Goal: Task Accomplishment & Management: Use online tool/utility

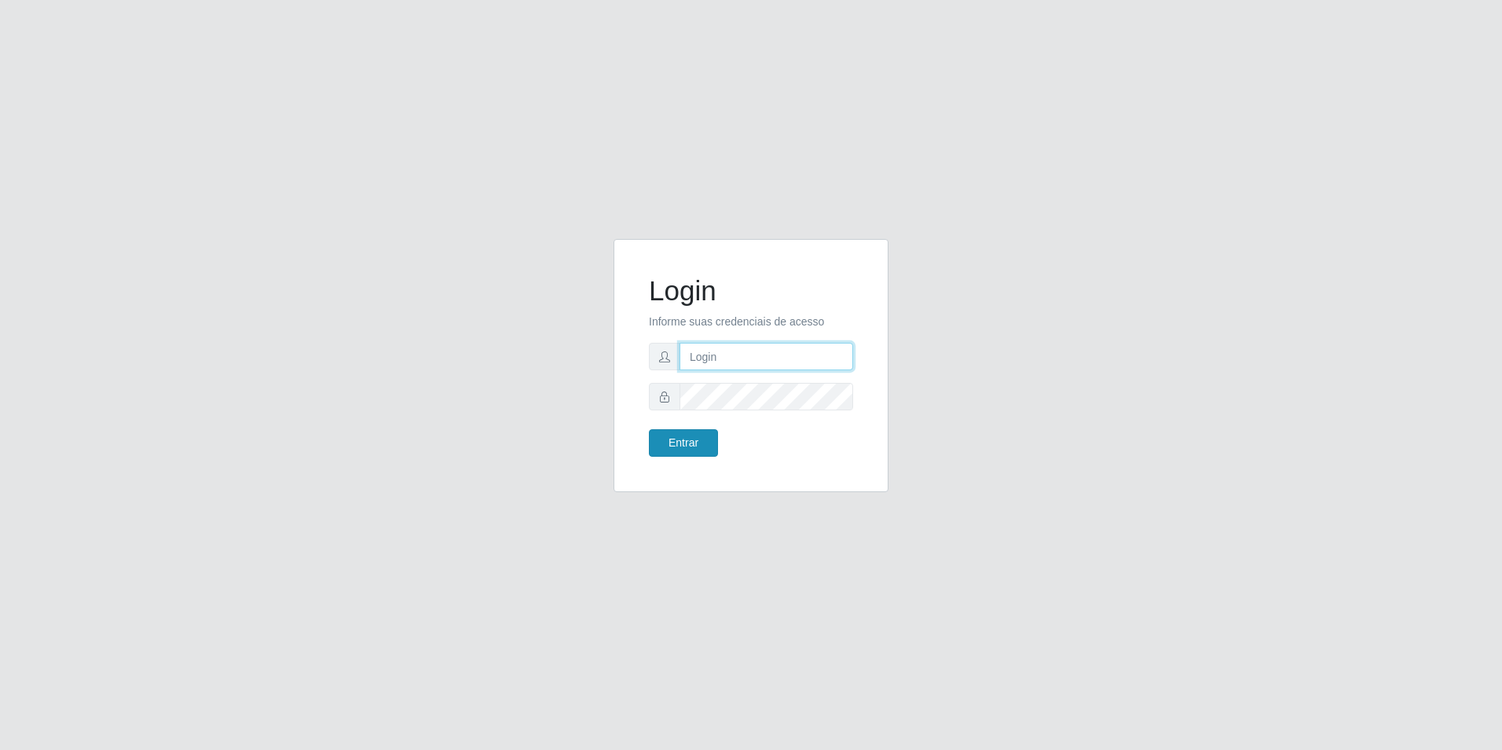
type input "[EMAIL_ADDRESS][DOMAIN_NAME]"
click at [711, 442] on button "Entrar" at bounding box center [683, 442] width 69 height 27
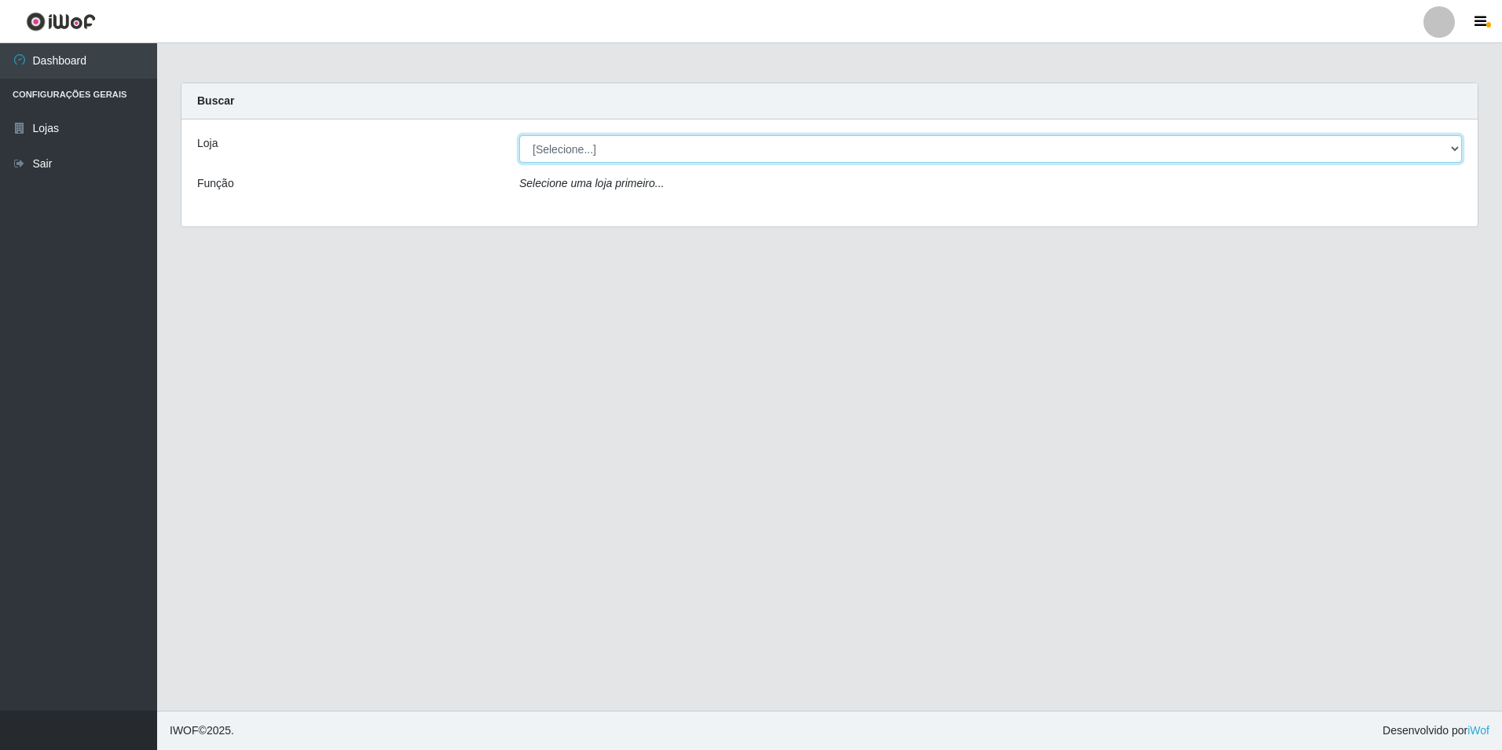
click at [1457, 143] on select "[Selecione...] Extrabom - Loja 57 Anchieta" at bounding box center [990, 148] width 943 height 27
select select "470"
click at [519, 135] on select "[Selecione...] Extrabom - Loja 57 Anchieta" at bounding box center [990, 148] width 943 height 27
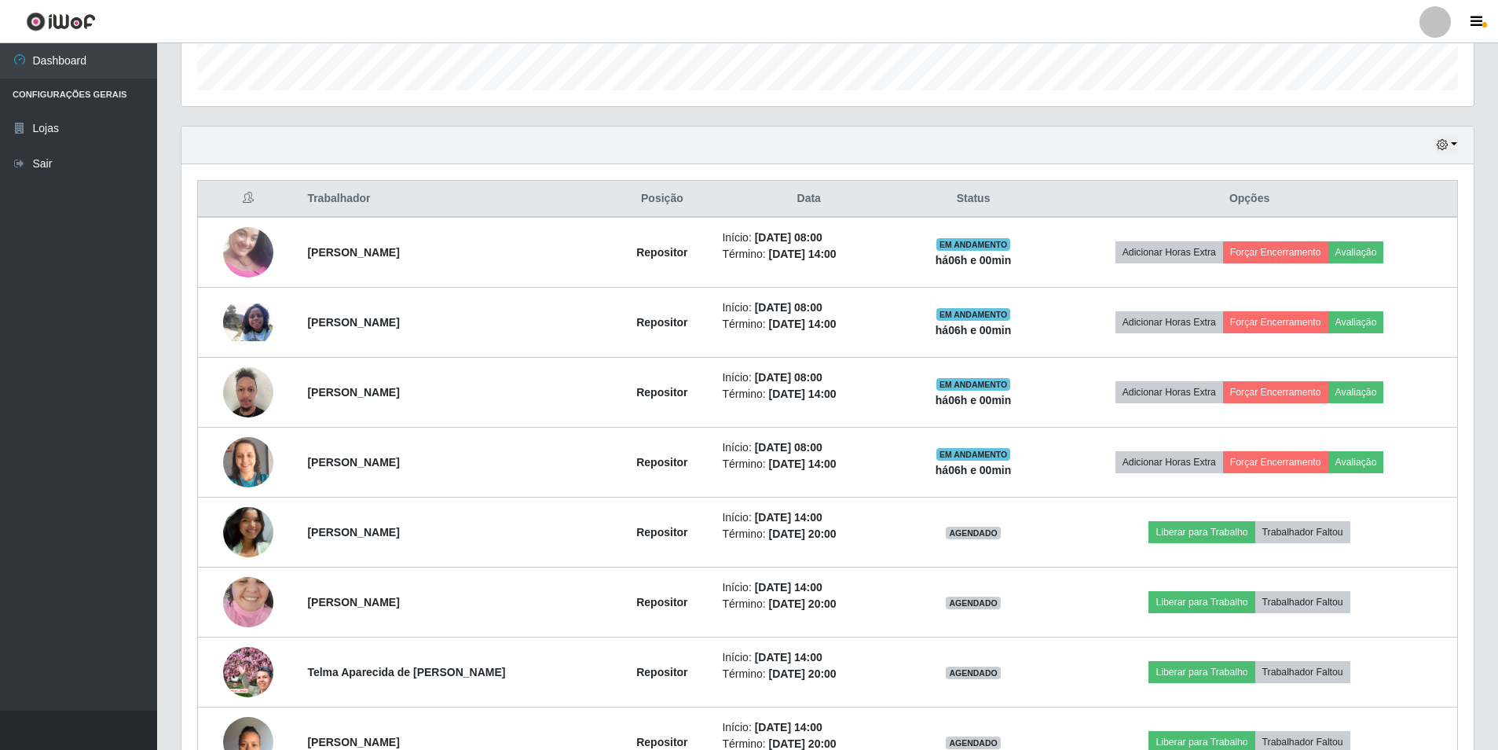
scroll to position [643, 0]
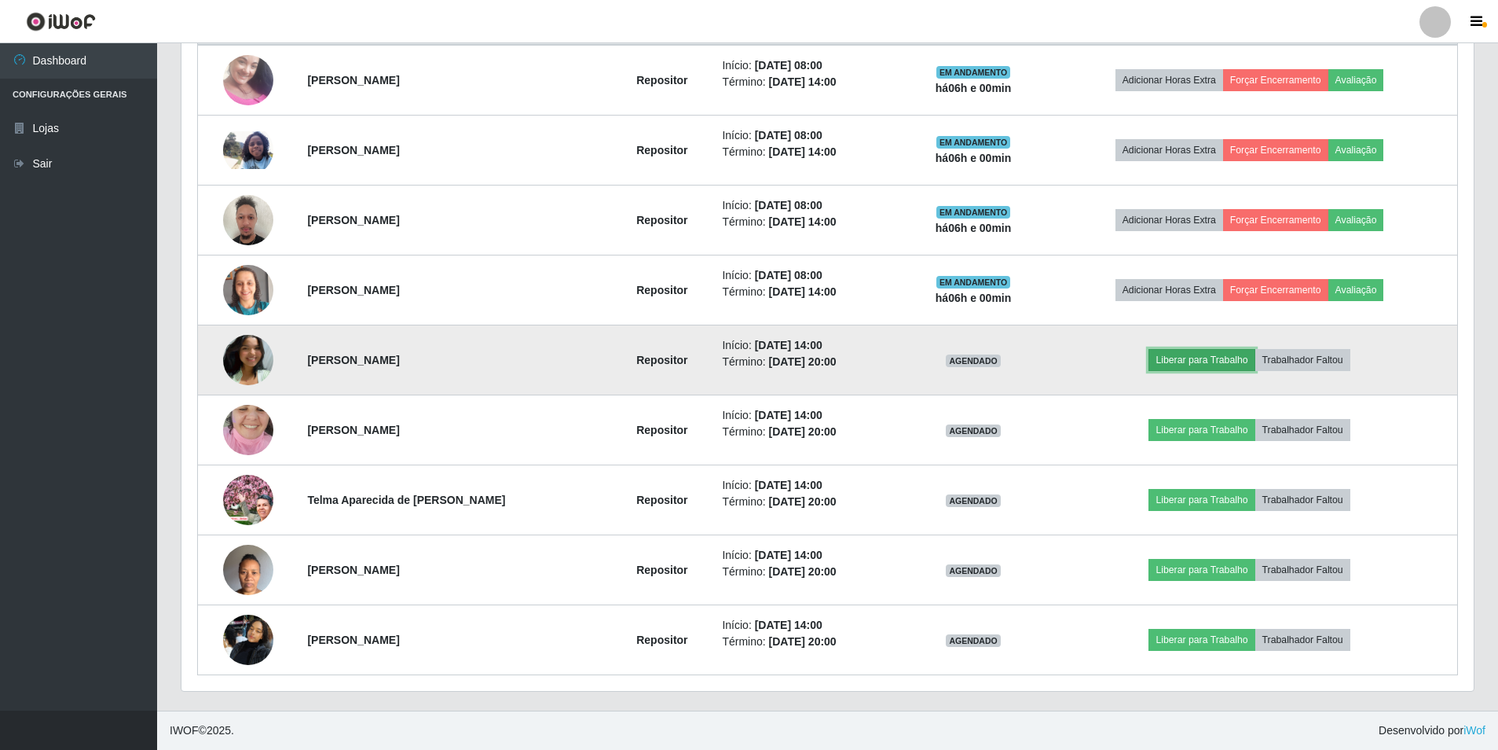
click at [1180, 357] on button "Liberar para Trabalho" at bounding box center [1202, 360] width 106 height 22
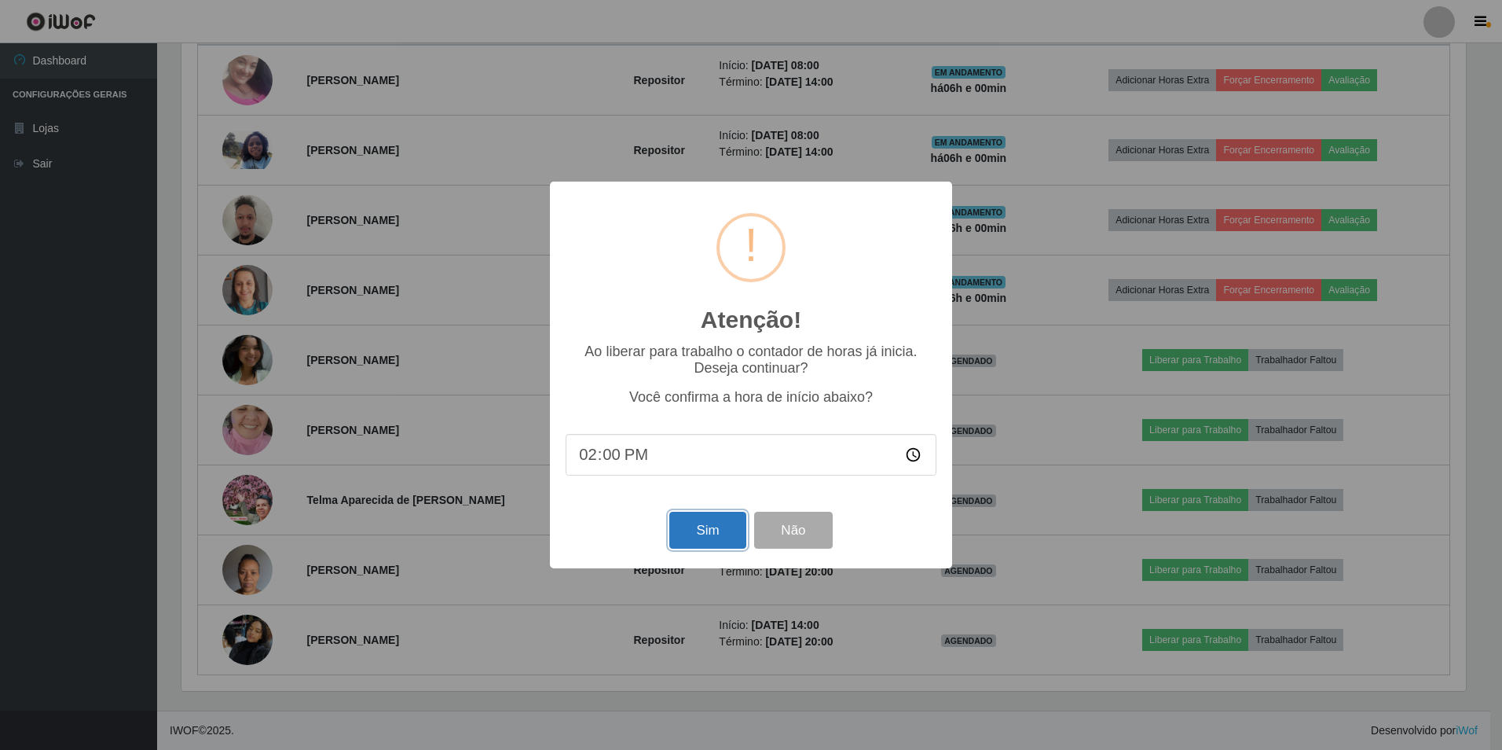
click at [700, 537] on button "Sim" at bounding box center [707, 529] width 76 height 37
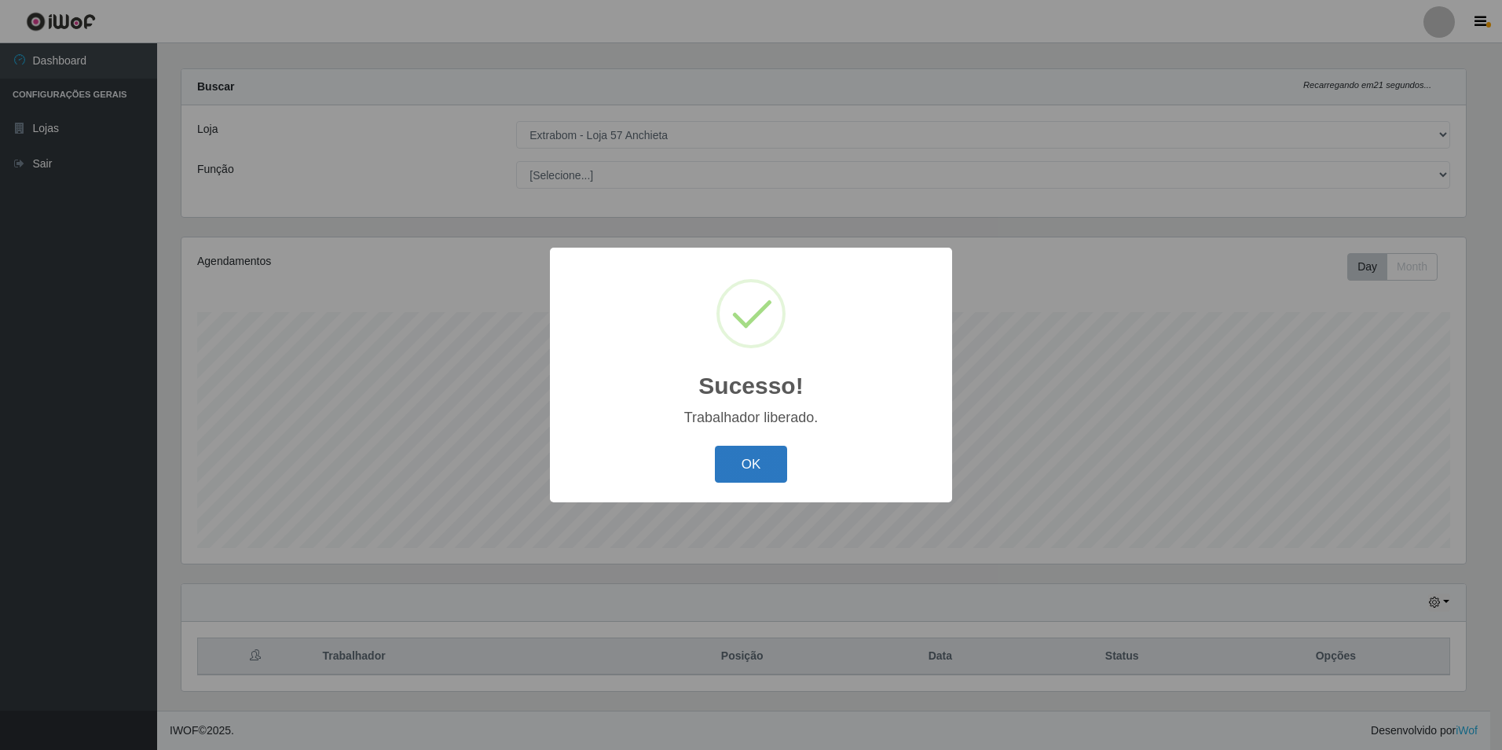
click at [742, 456] on button "OK" at bounding box center [751, 463] width 73 height 37
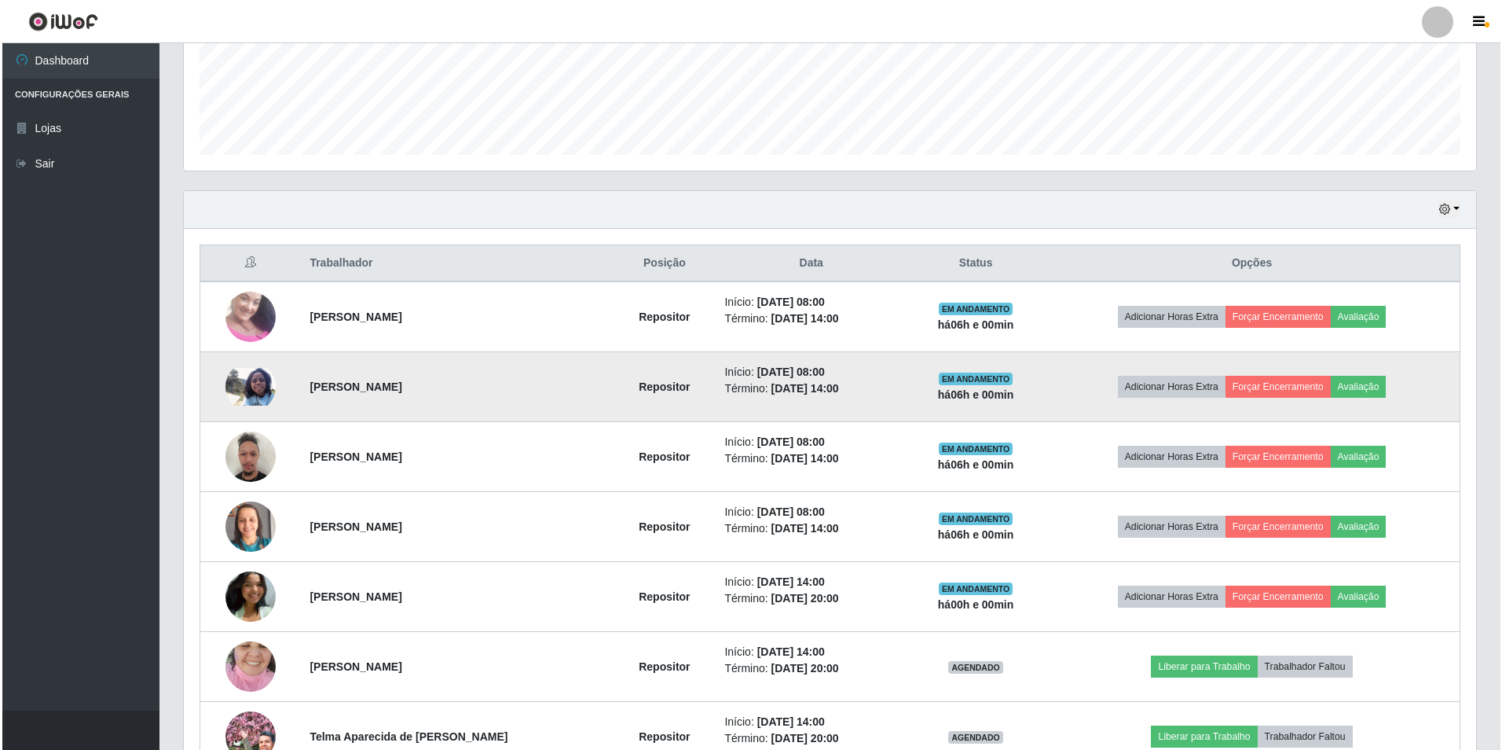
scroll to position [643, 0]
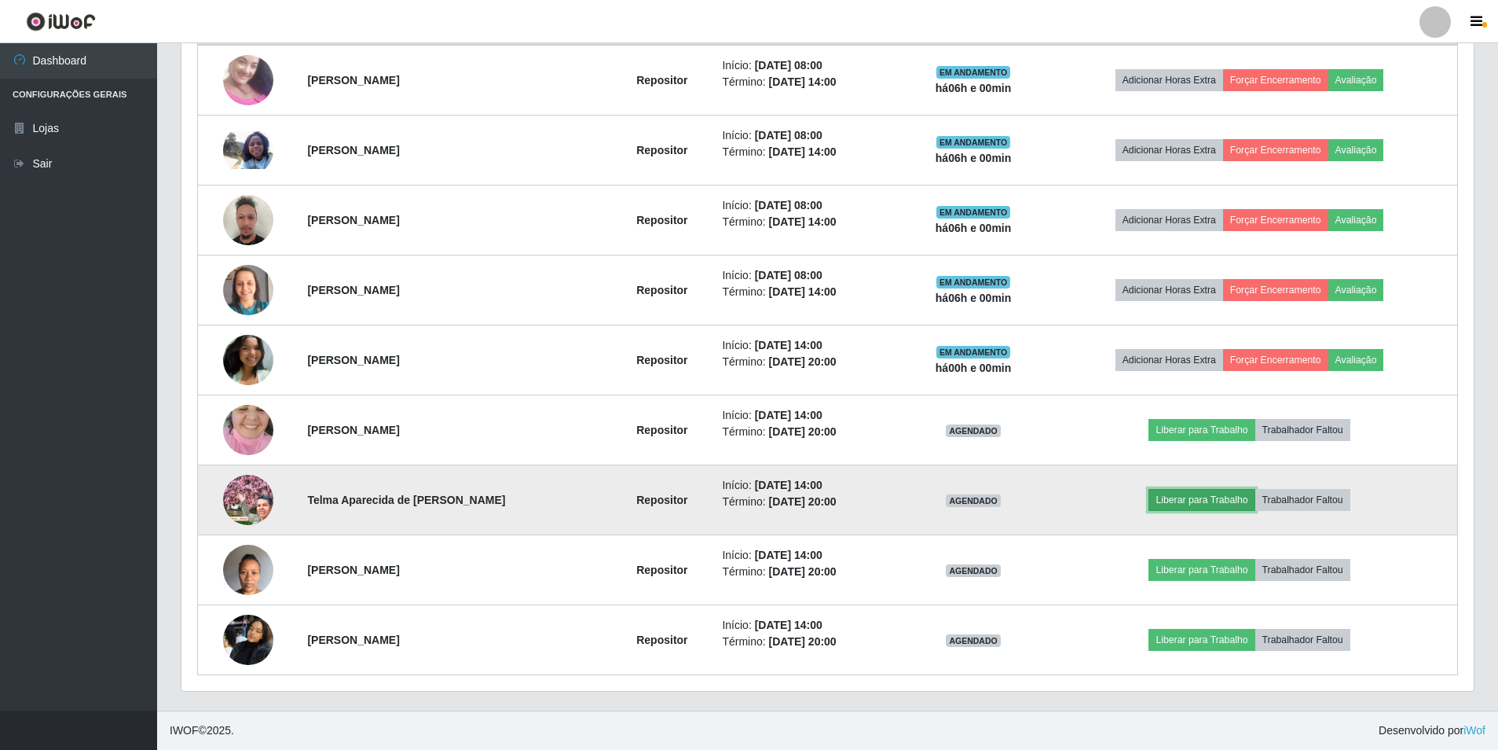
click at [1209, 496] on button "Liberar para Trabalho" at bounding box center [1202, 500] width 106 height 22
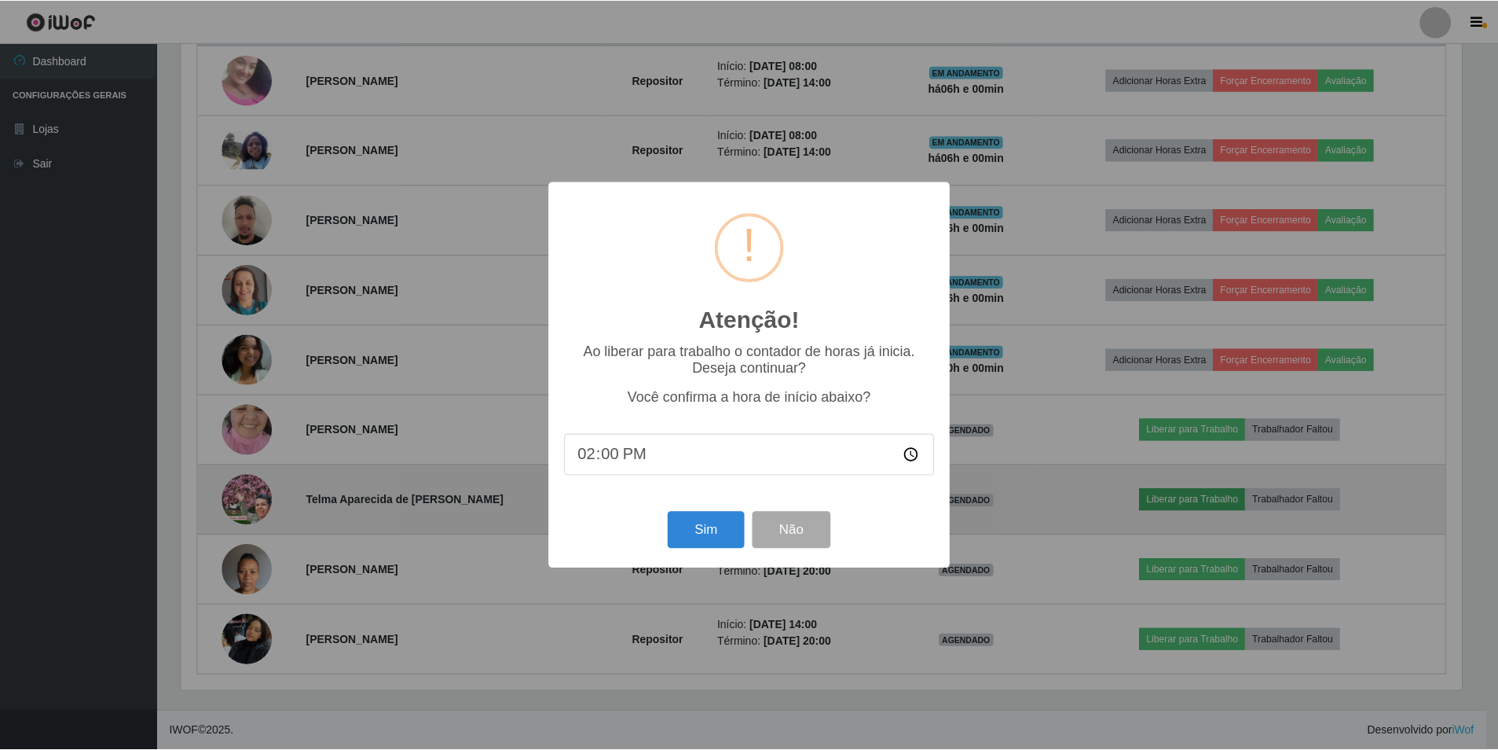
scroll to position [326, 1285]
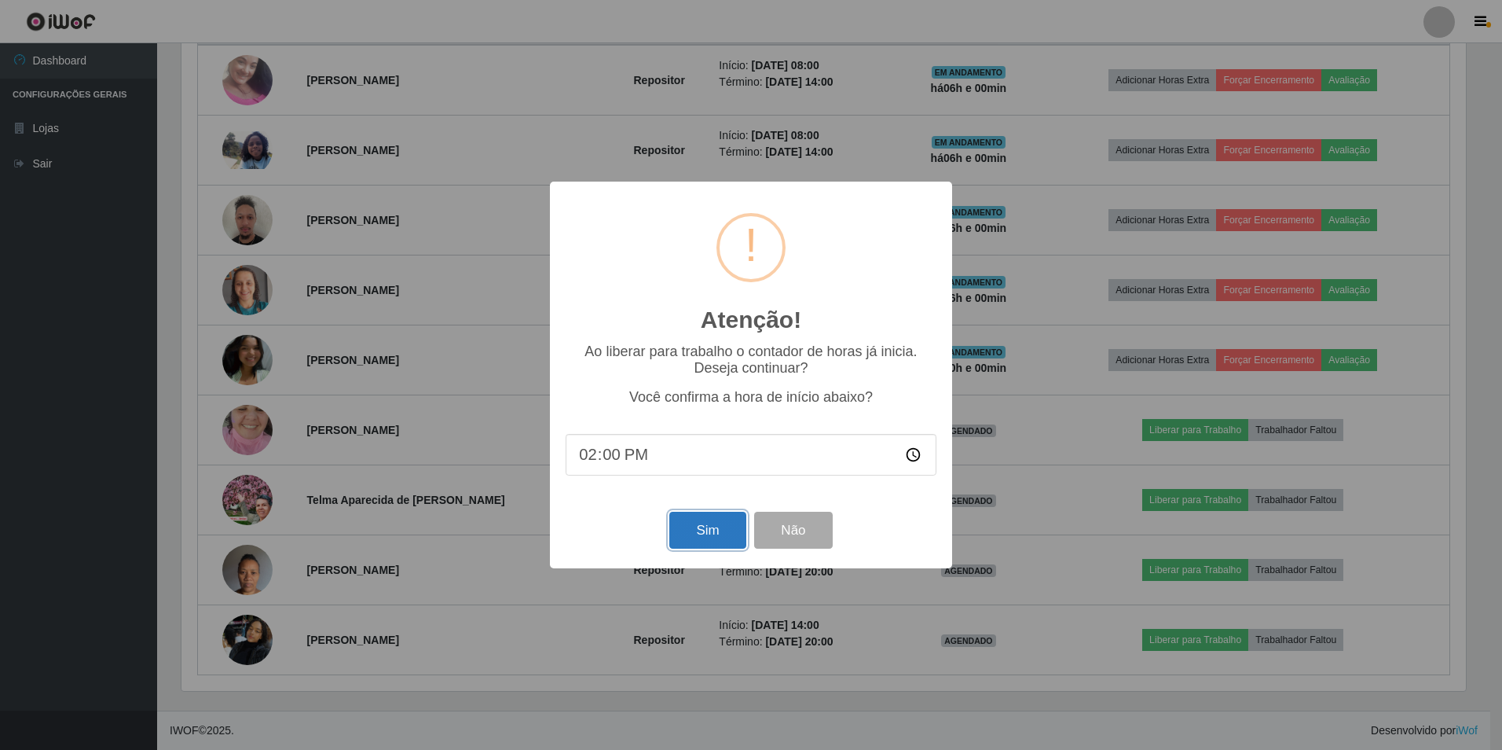
click at [687, 538] on button "Sim" at bounding box center [707, 529] width 76 height 37
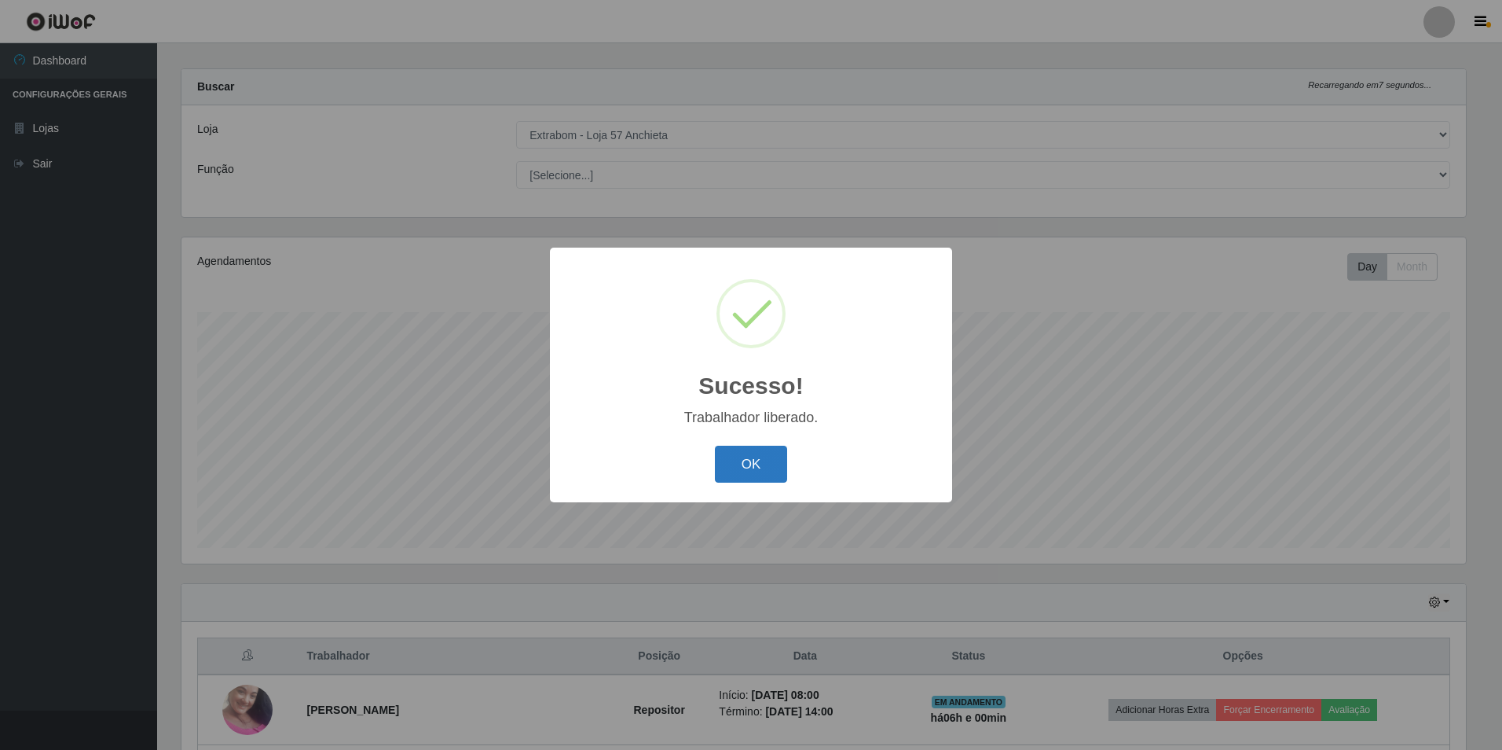
click at [724, 459] on button "OK" at bounding box center [751, 463] width 73 height 37
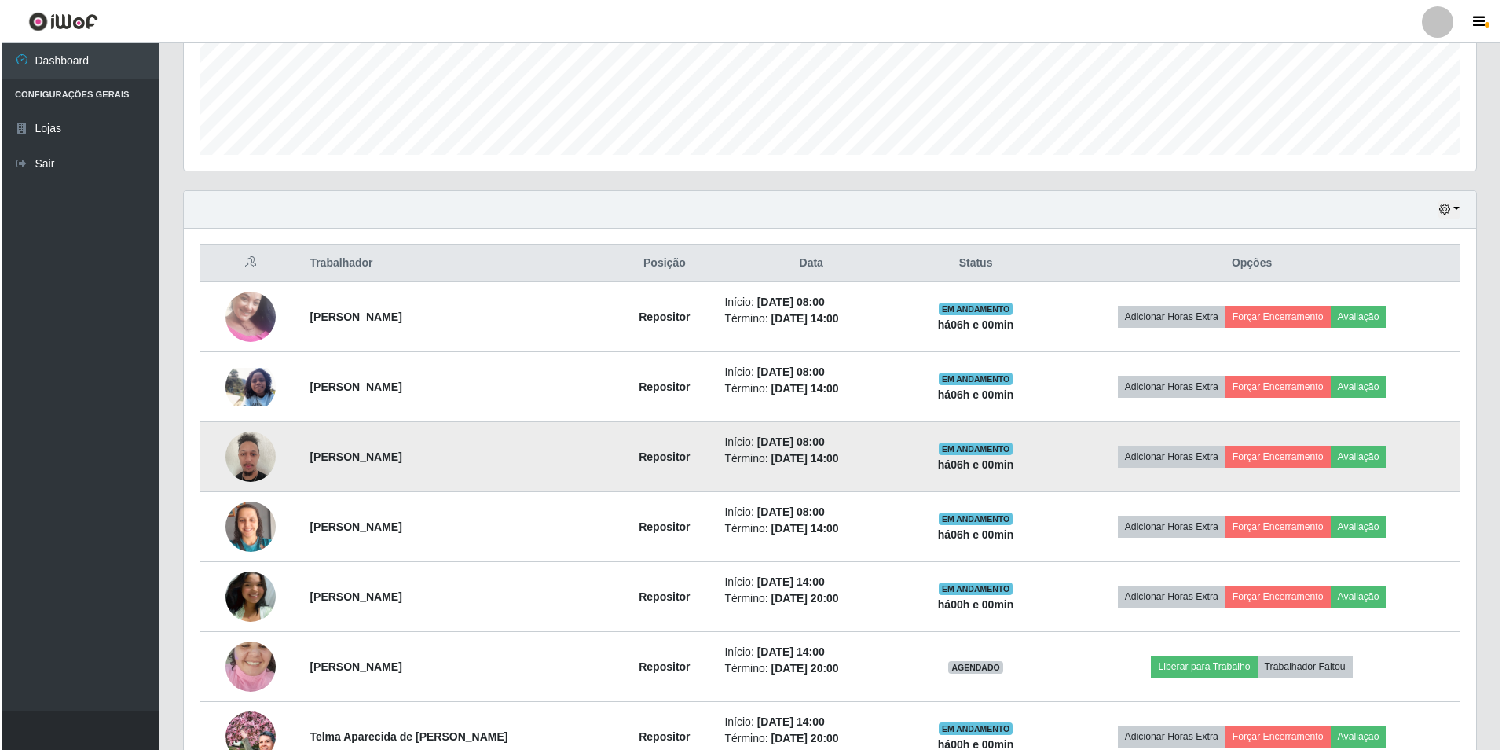
scroll to position [643, 0]
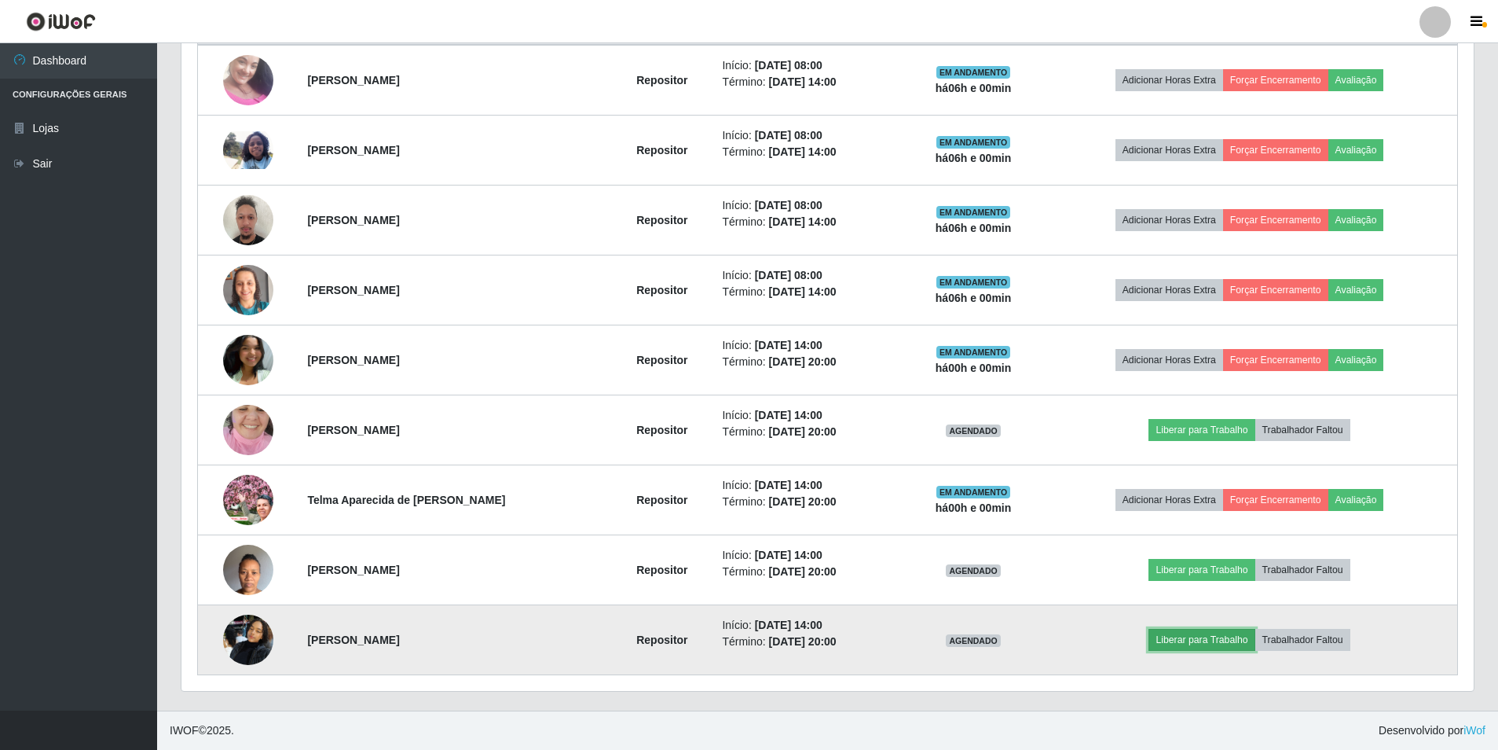
click at [1189, 632] on button "Liberar para Trabalho" at bounding box center [1202, 640] width 106 height 22
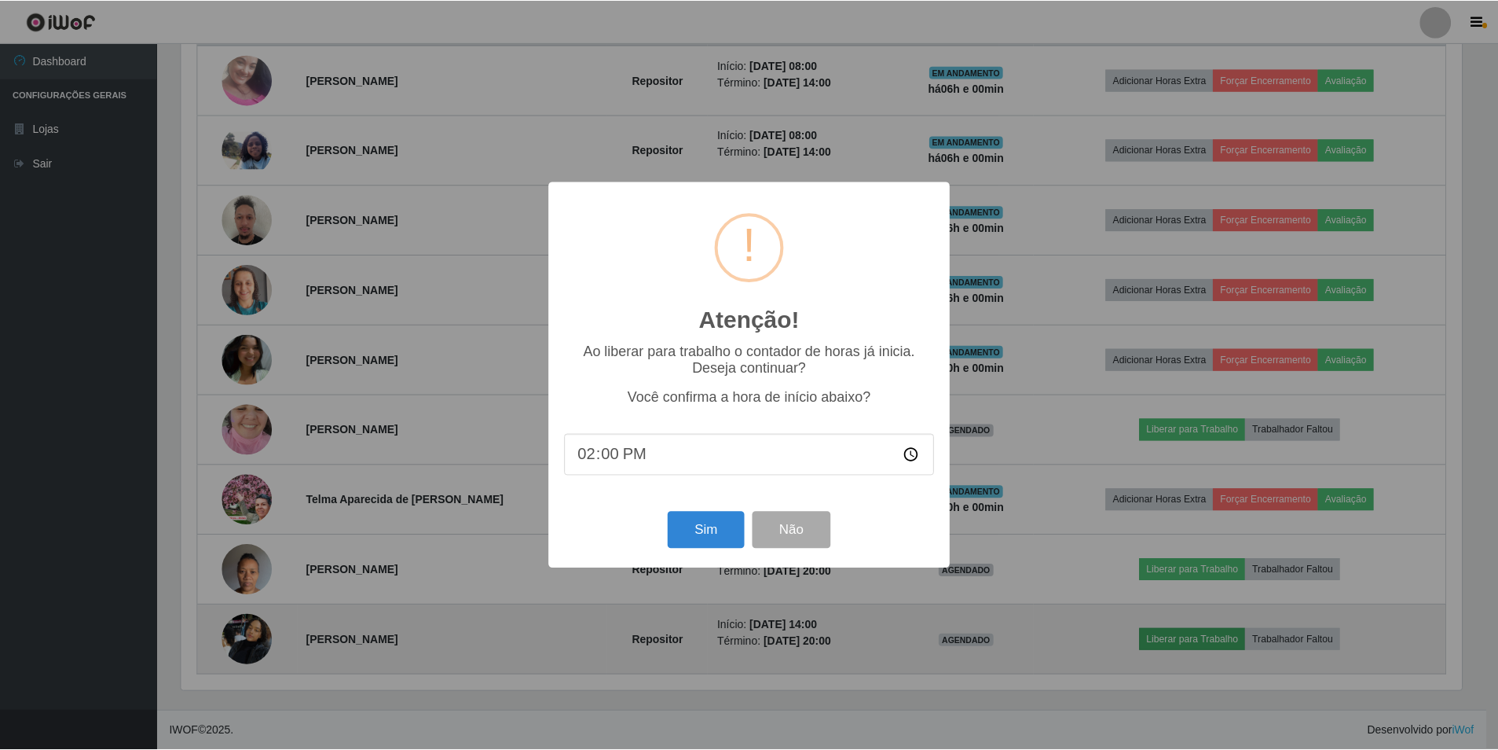
scroll to position [326, 1285]
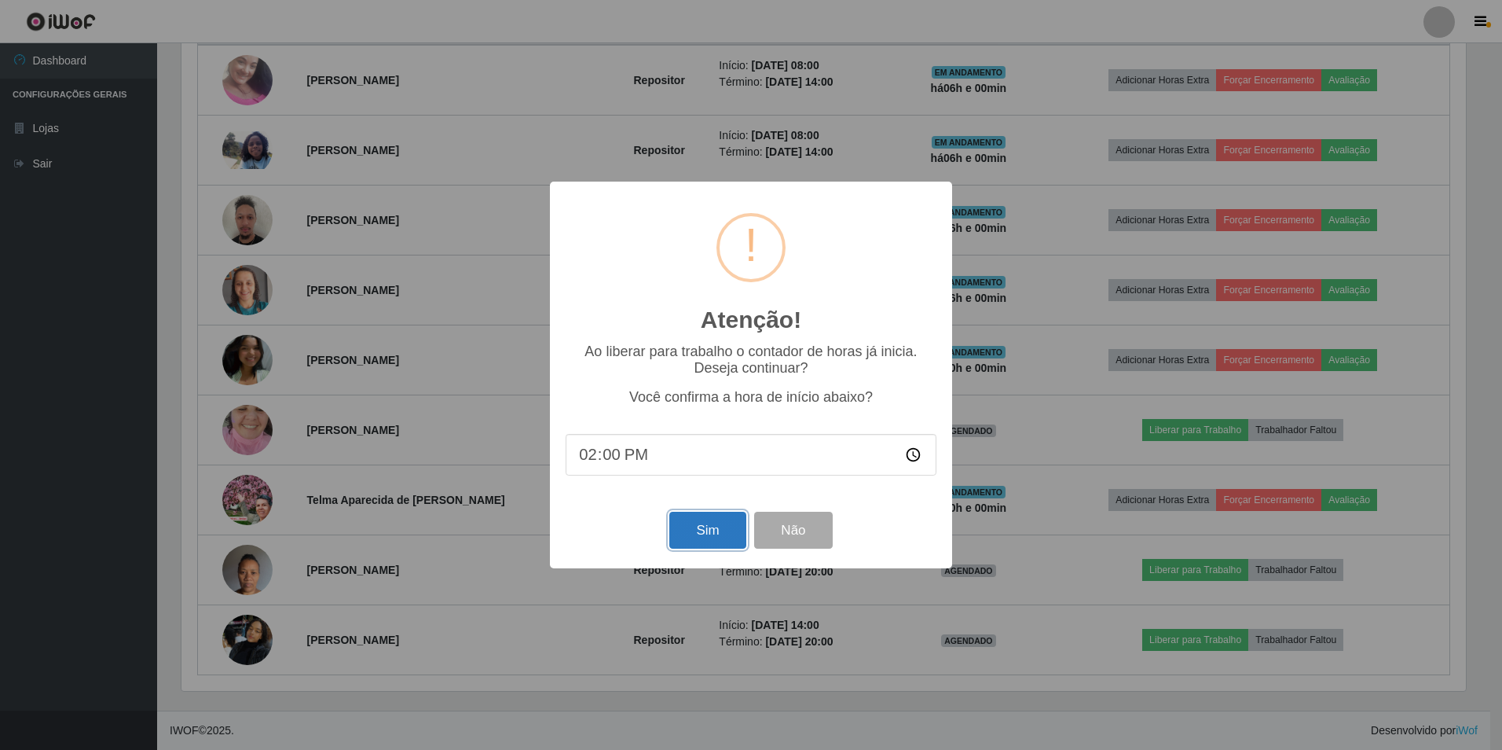
click at [725, 533] on button "Sim" at bounding box center [707, 529] width 76 height 37
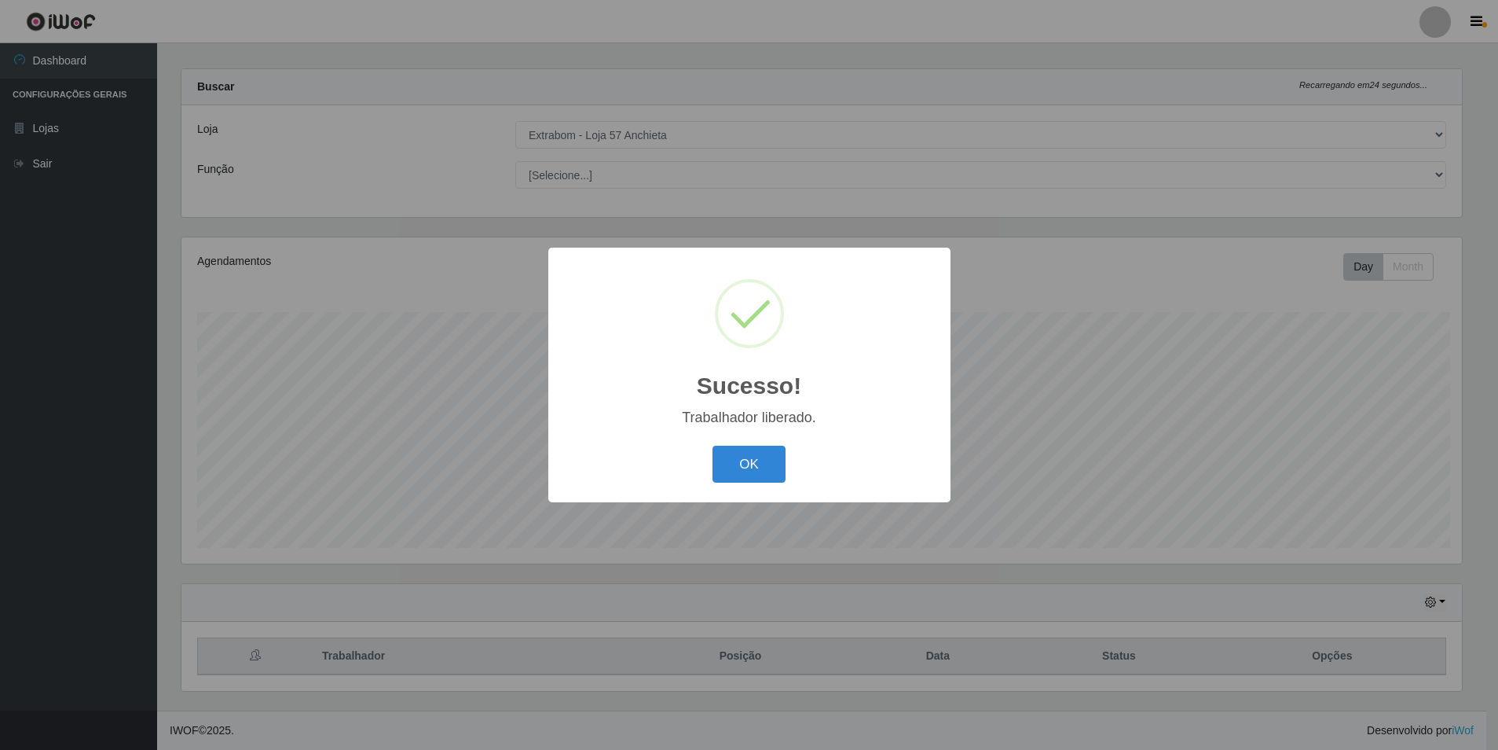
scroll to position [0, 0]
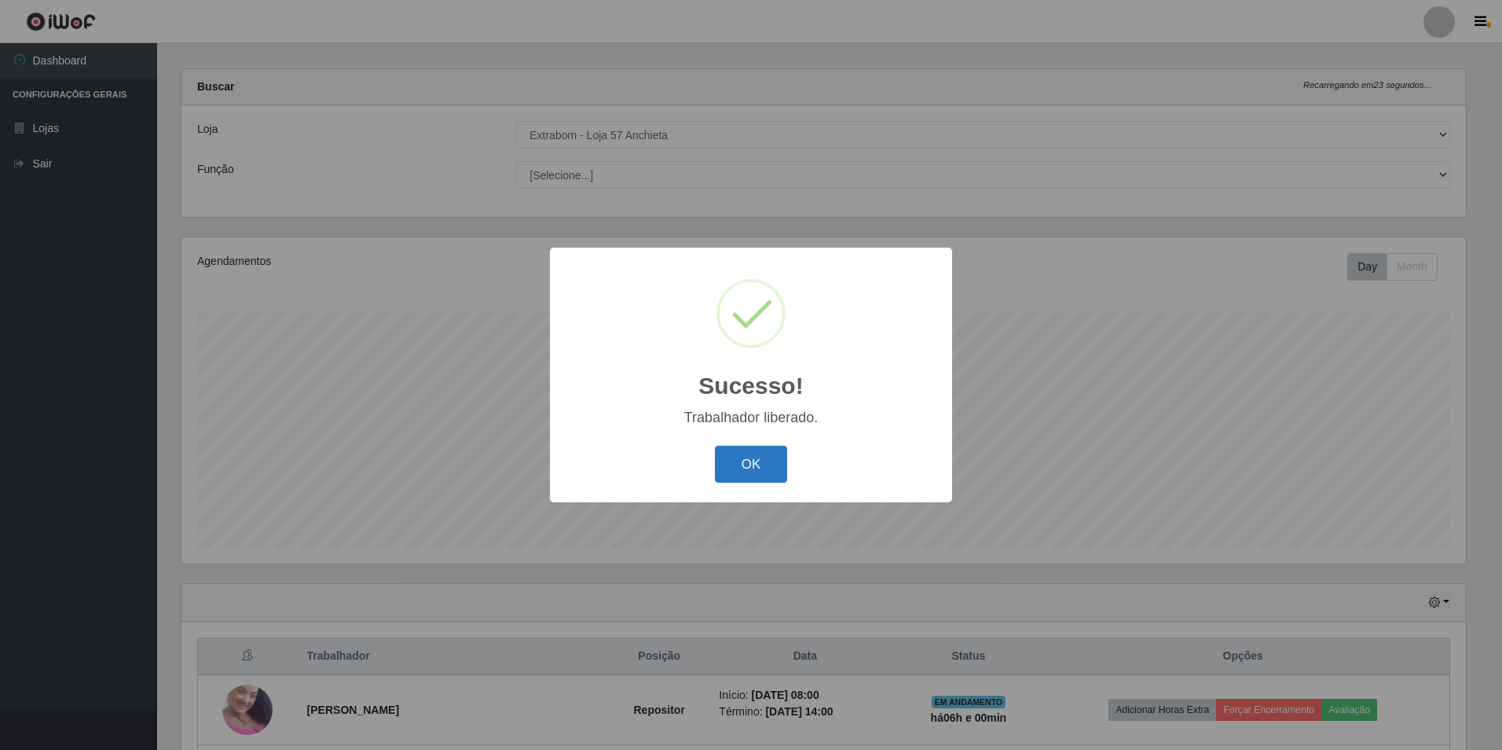
click at [761, 465] on button "OK" at bounding box center [751, 463] width 73 height 37
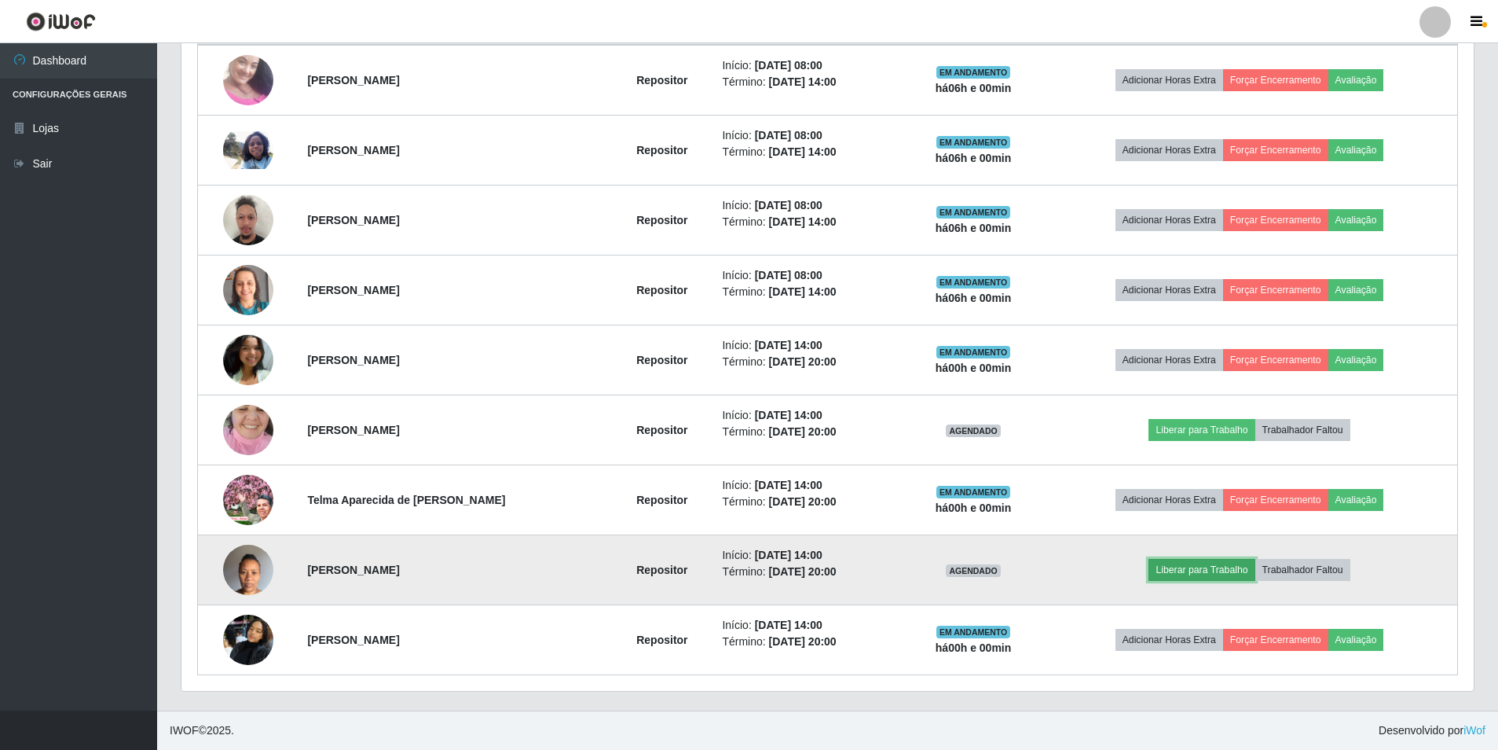
click at [1210, 566] on button "Liberar para Trabalho" at bounding box center [1202, 570] width 106 height 22
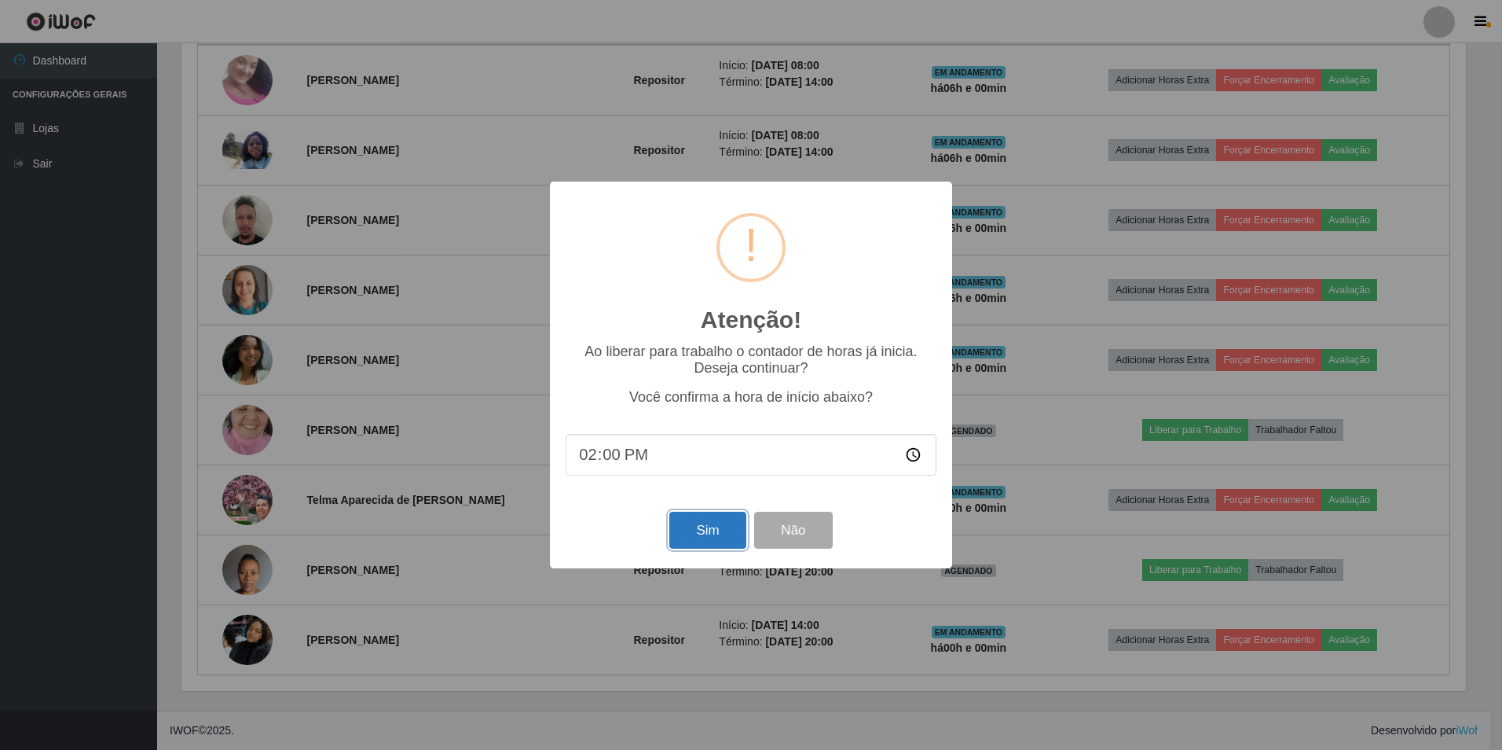
click at [735, 540] on button "Sim" at bounding box center [707, 529] width 76 height 37
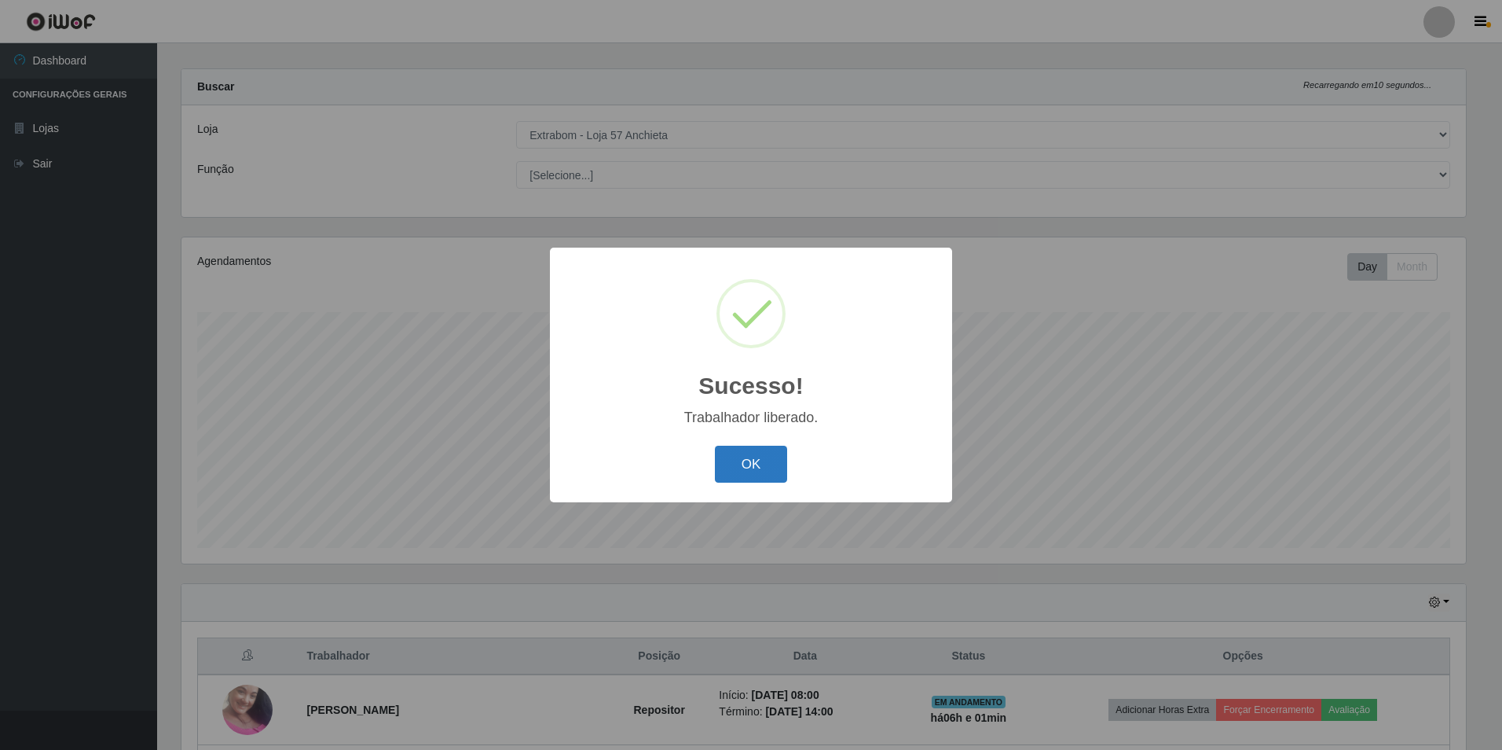
click at [775, 471] on button "OK" at bounding box center [751, 463] width 73 height 37
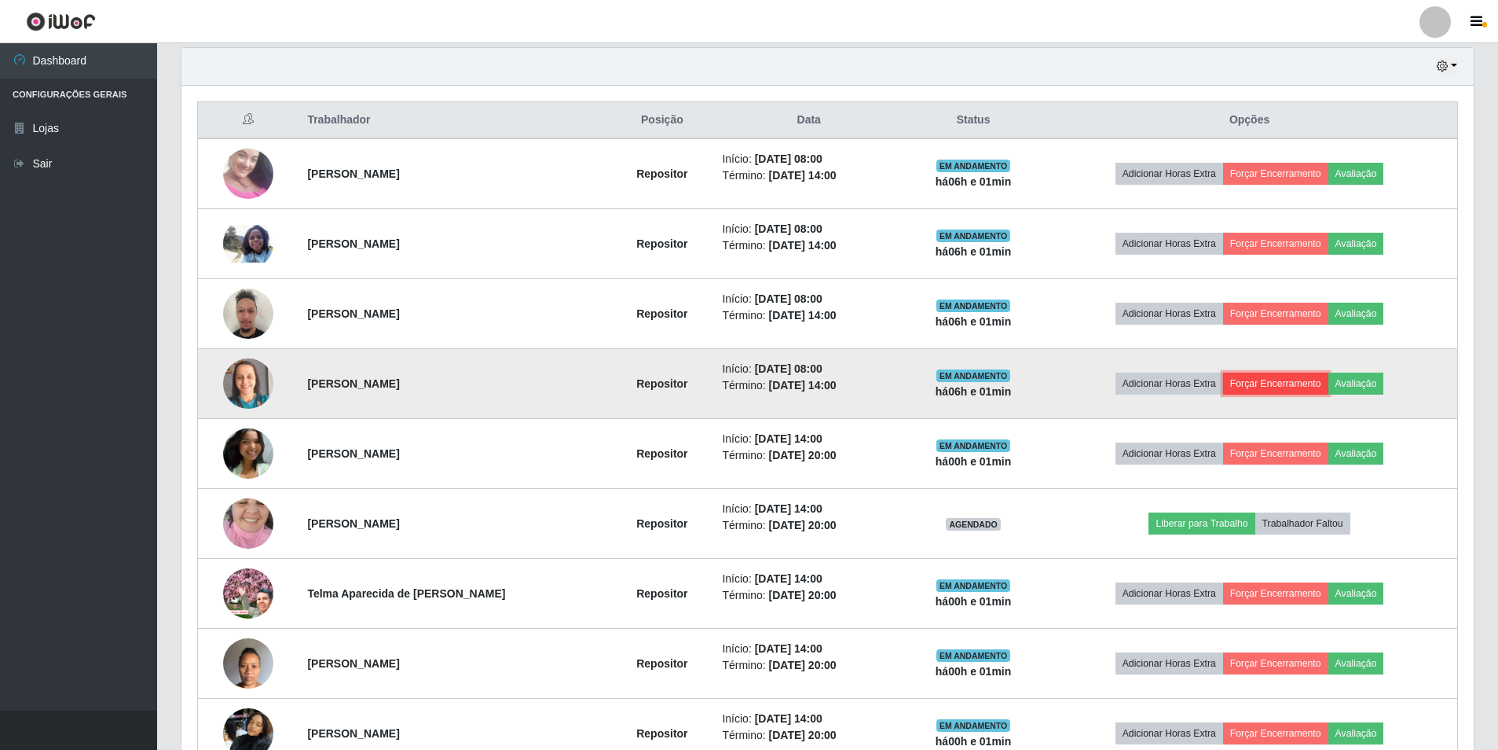
click at [1295, 384] on button "Forçar Encerramento" at bounding box center [1275, 383] width 105 height 22
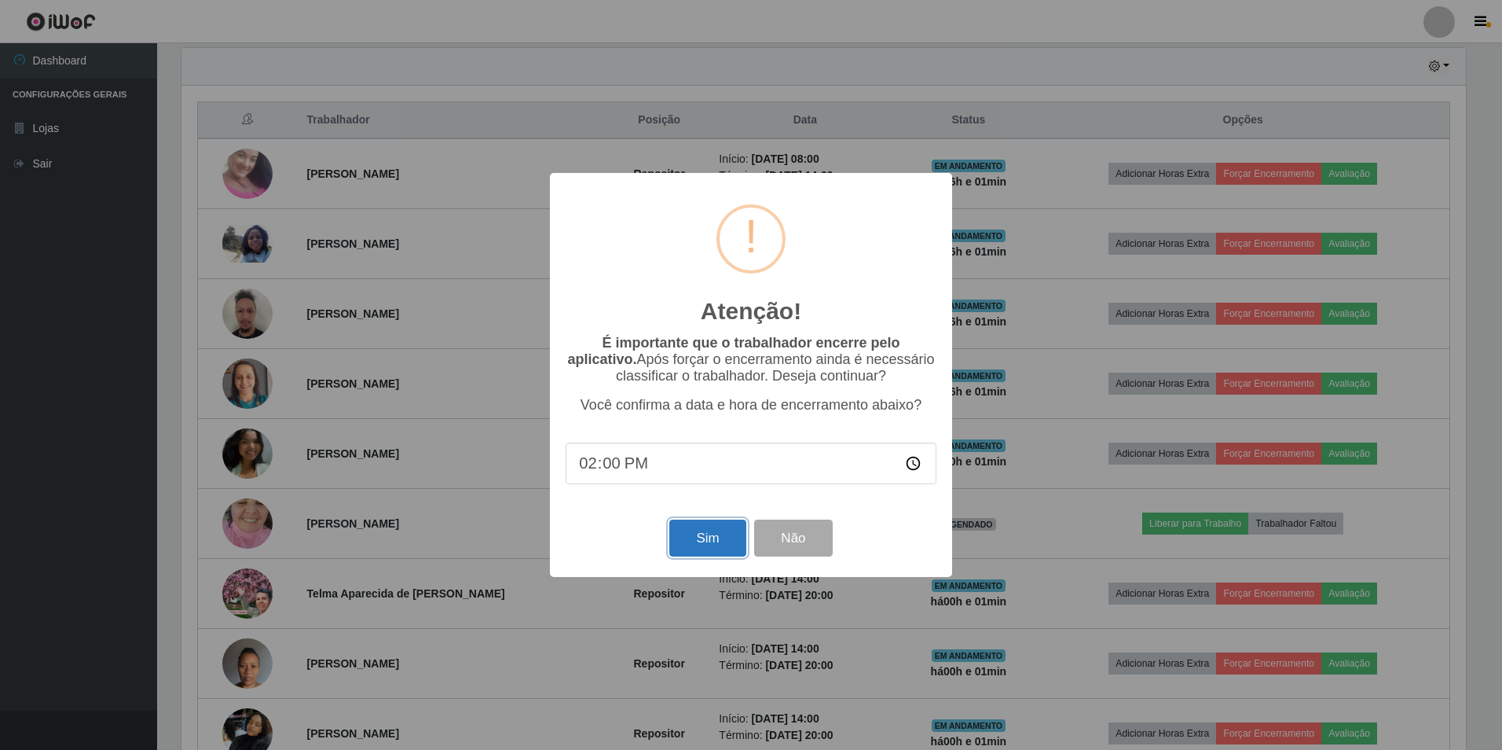
click at [724, 537] on button "Sim" at bounding box center [707, 537] width 76 height 37
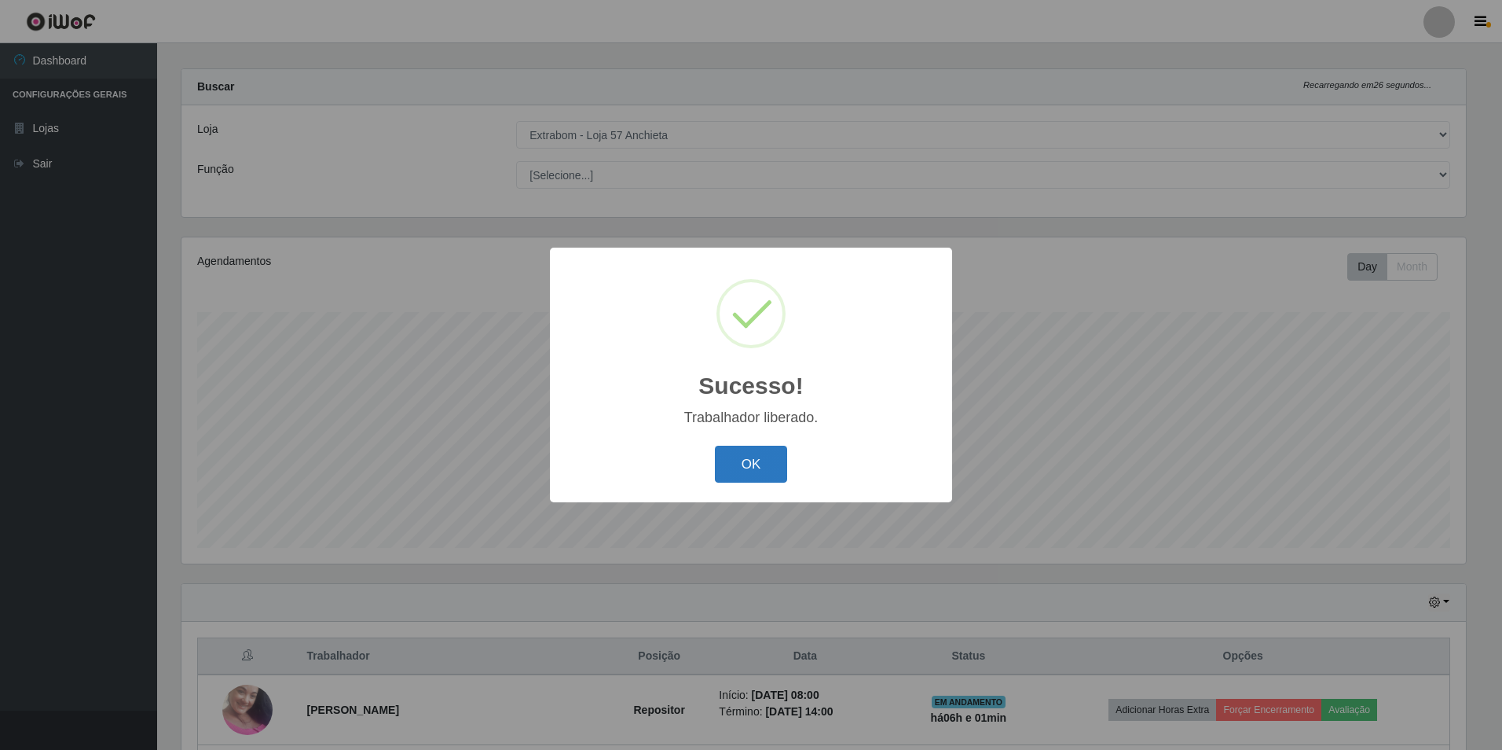
click at [735, 470] on button "OK" at bounding box center [751, 463] width 73 height 37
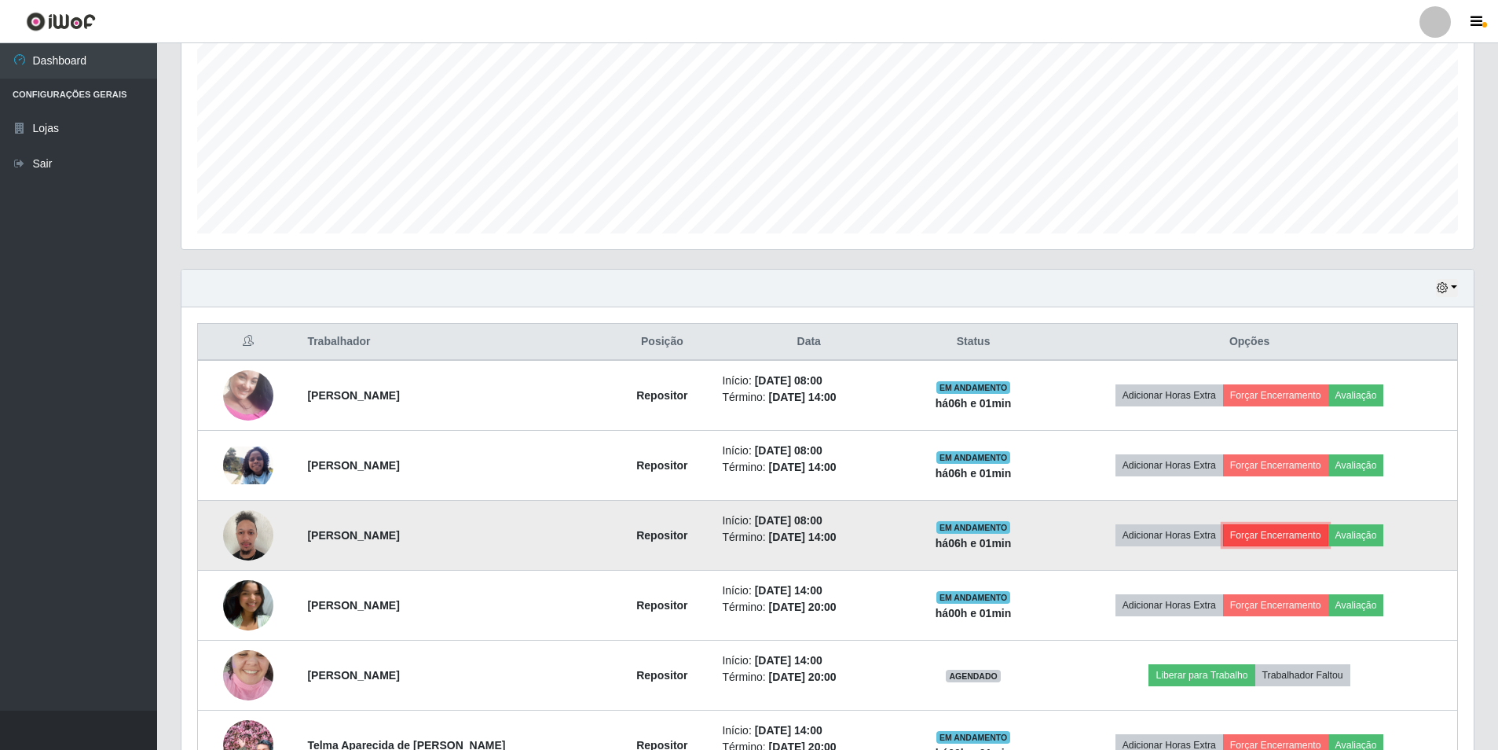
click at [1261, 541] on button "Forçar Encerramento" at bounding box center [1275, 535] width 105 height 22
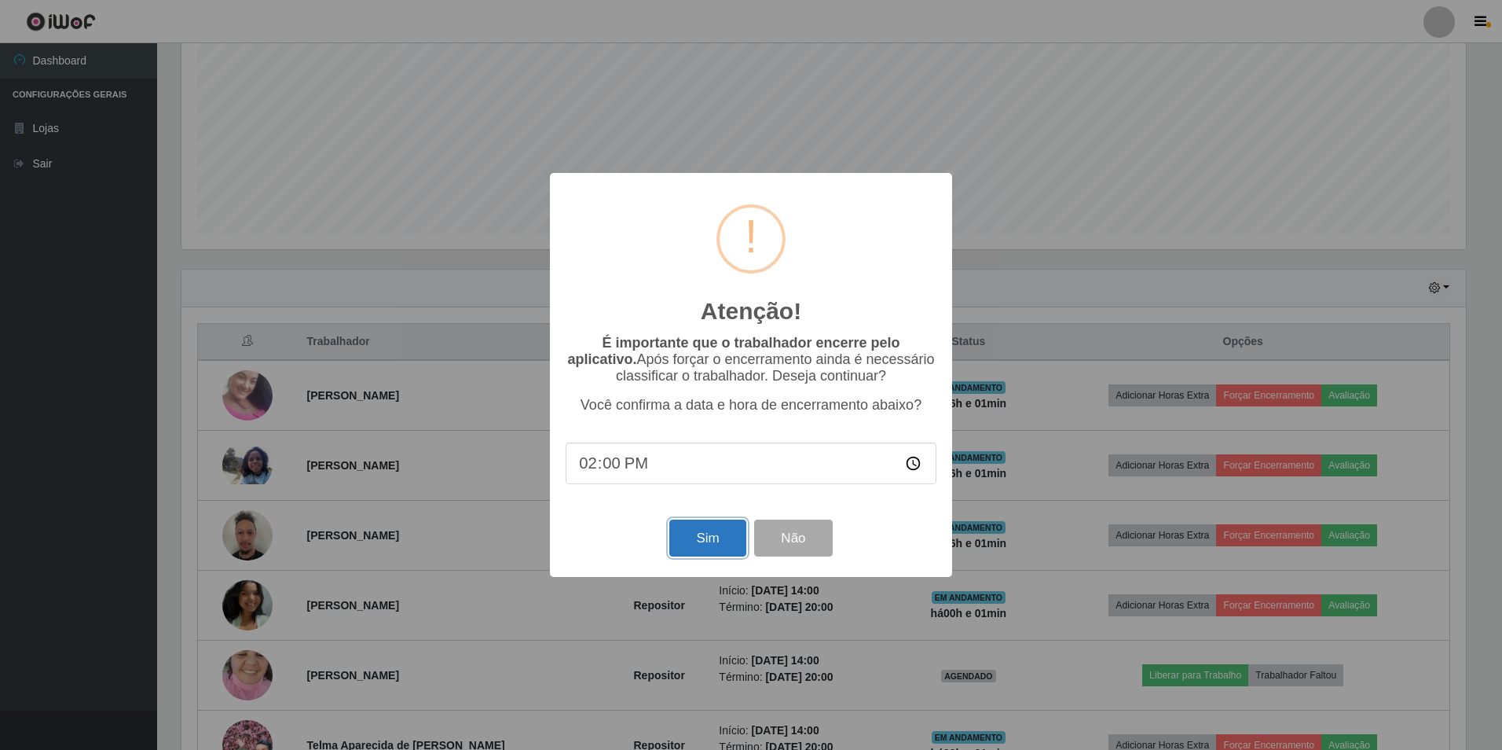
click at [702, 544] on button "Sim" at bounding box center [707, 537] width 76 height 37
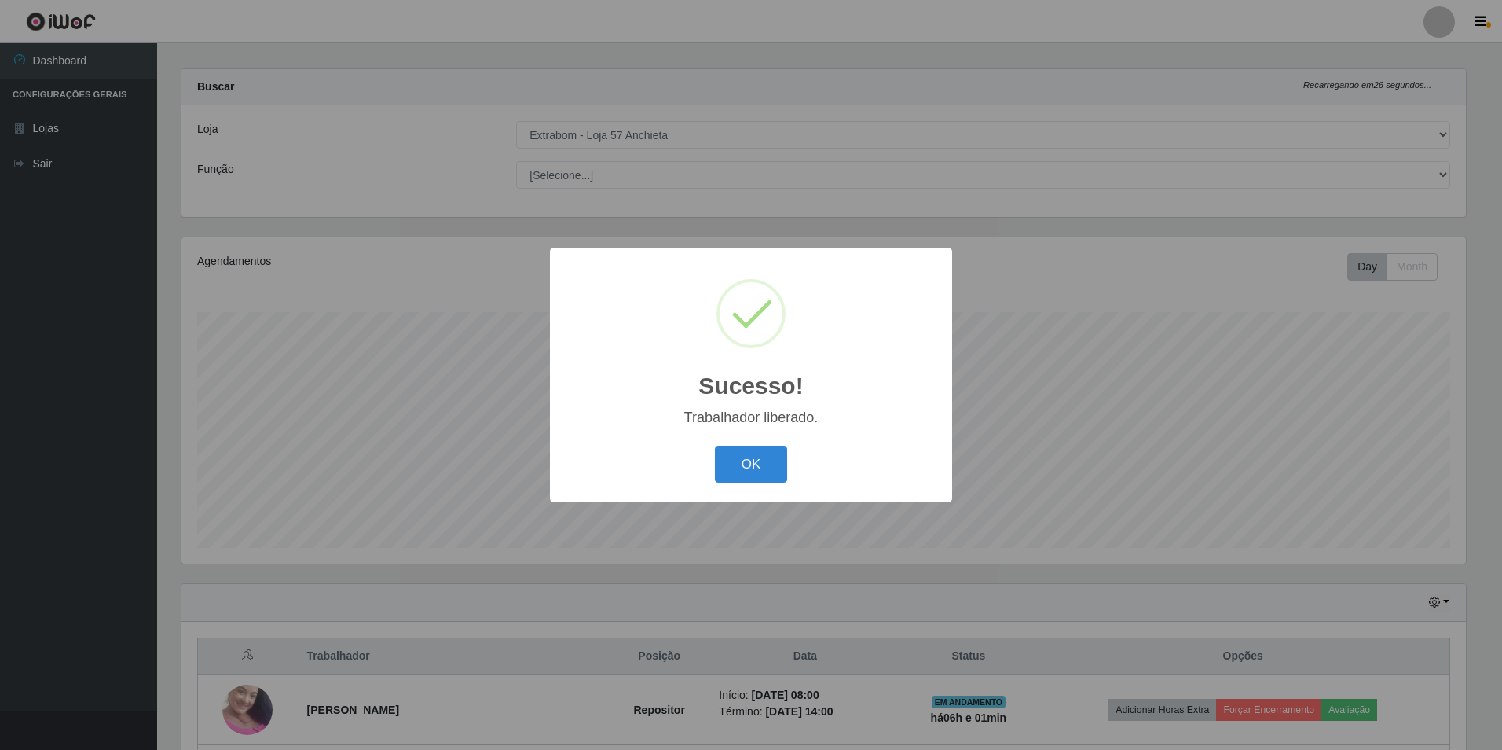
click at [715, 445] on button "OK" at bounding box center [751, 463] width 73 height 37
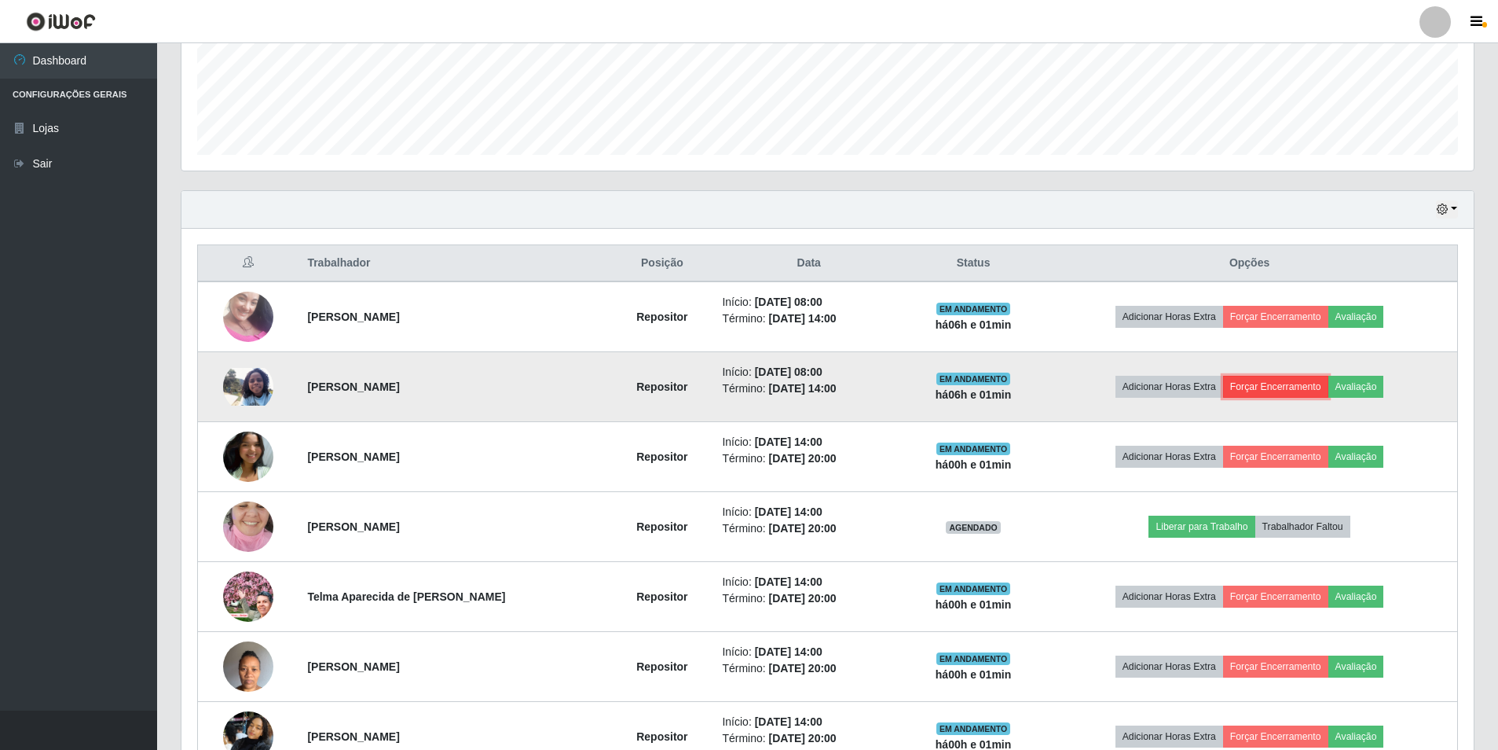
click at [1274, 390] on button "Forçar Encerramento" at bounding box center [1275, 387] width 105 height 22
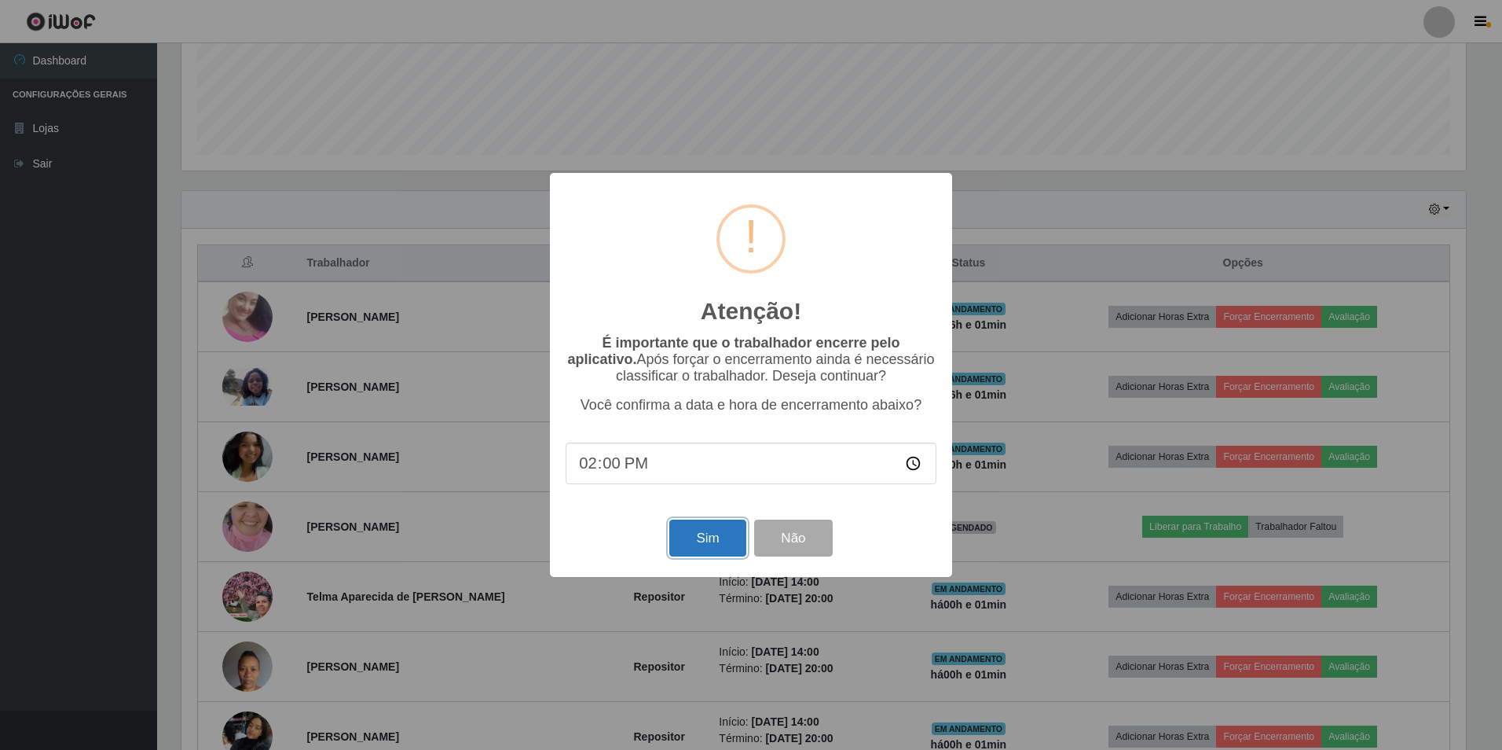
click at [720, 548] on button "Sim" at bounding box center [707, 537] width 76 height 37
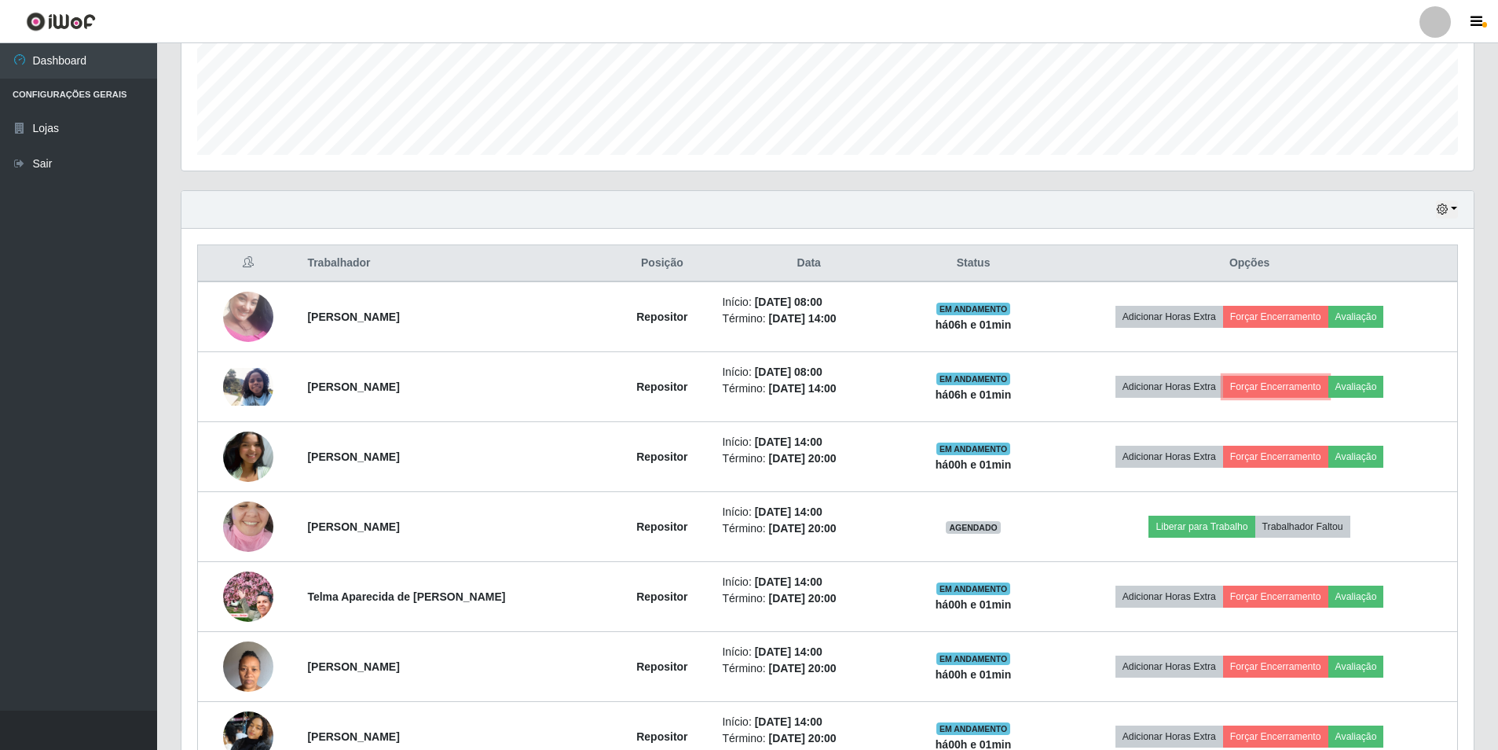
scroll to position [326, 1292]
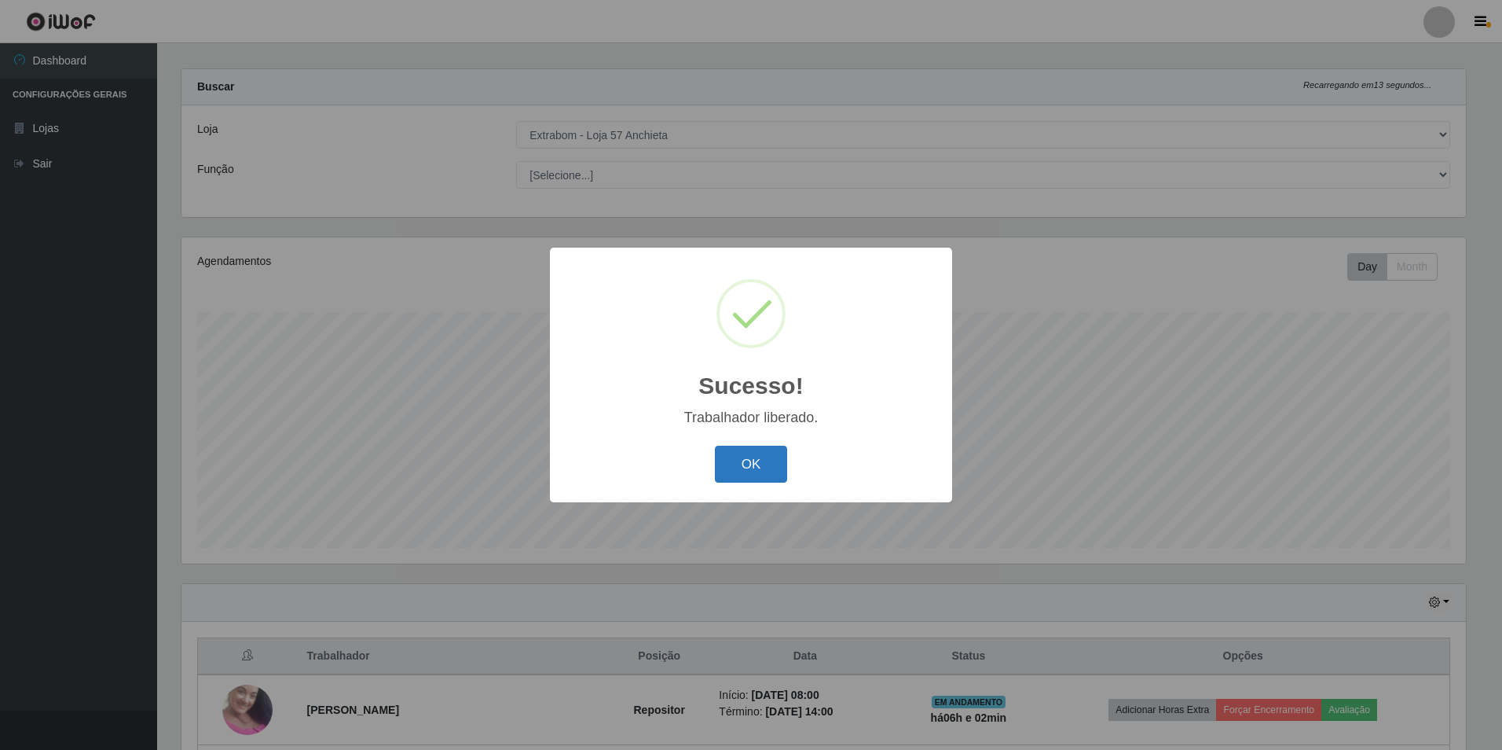
click at [746, 467] on button "OK" at bounding box center [751, 463] width 73 height 37
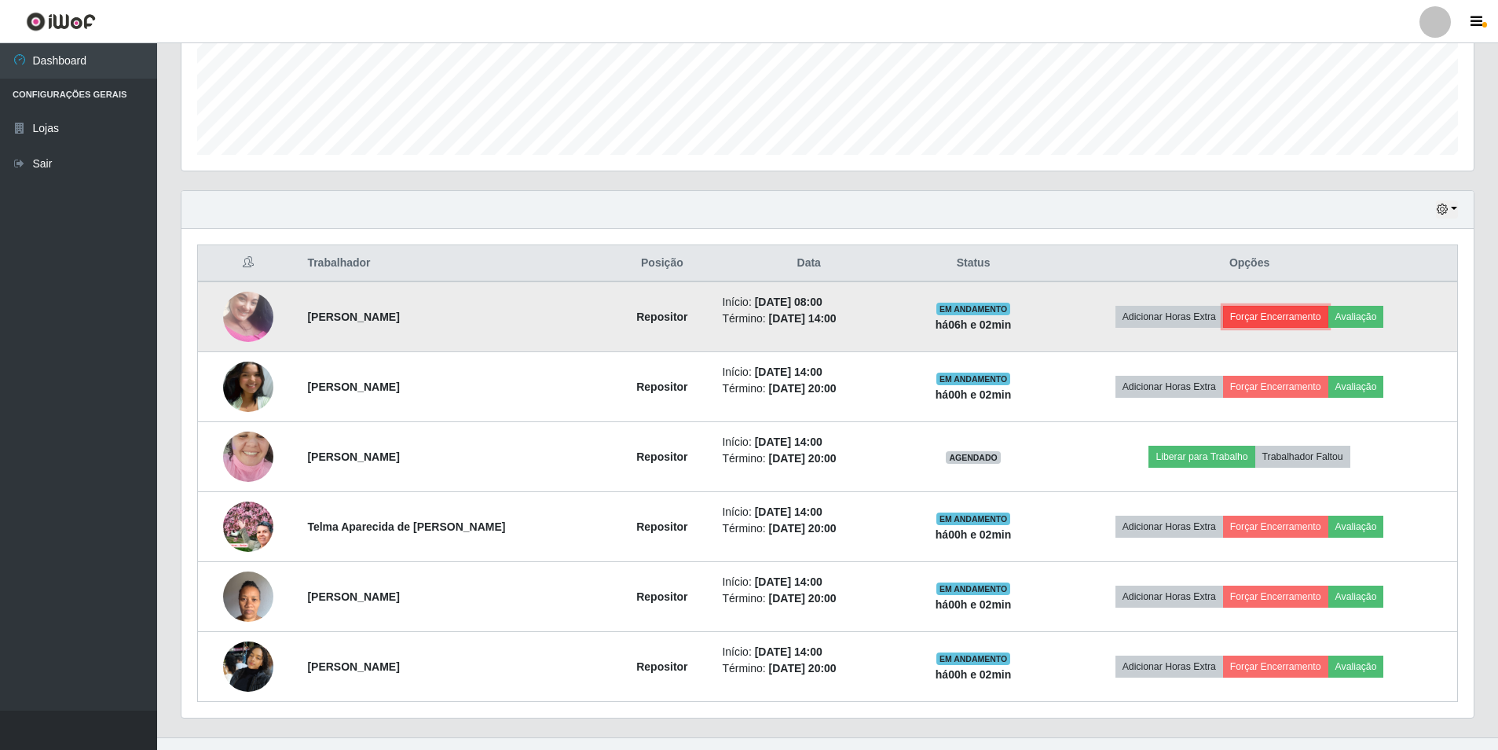
click at [1243, 315] on button "Forçar Encerramento" at bounding box center [1275, 317] width 105 height 22
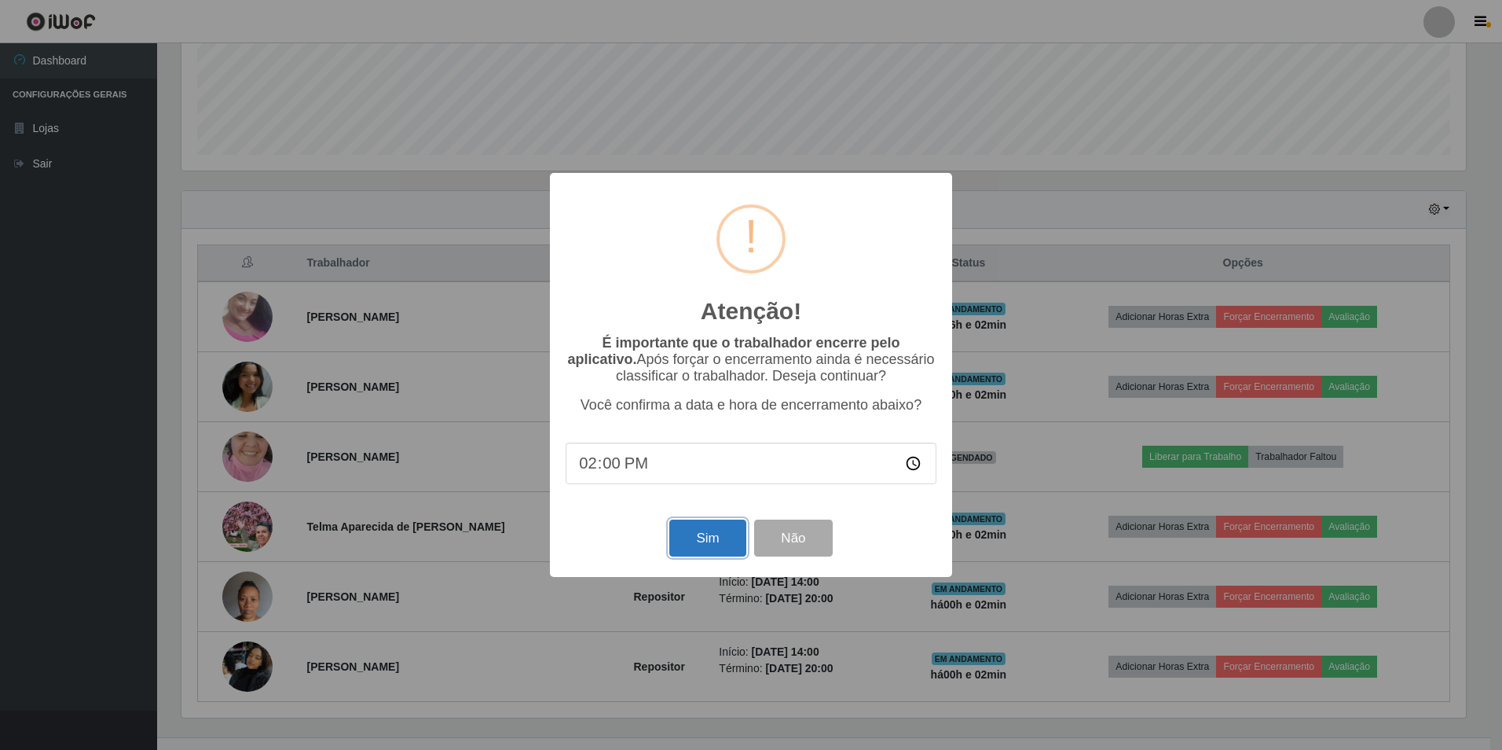
click at [695, 549] on button "Sim" at bounding box center [707, 537] width 76 height 37
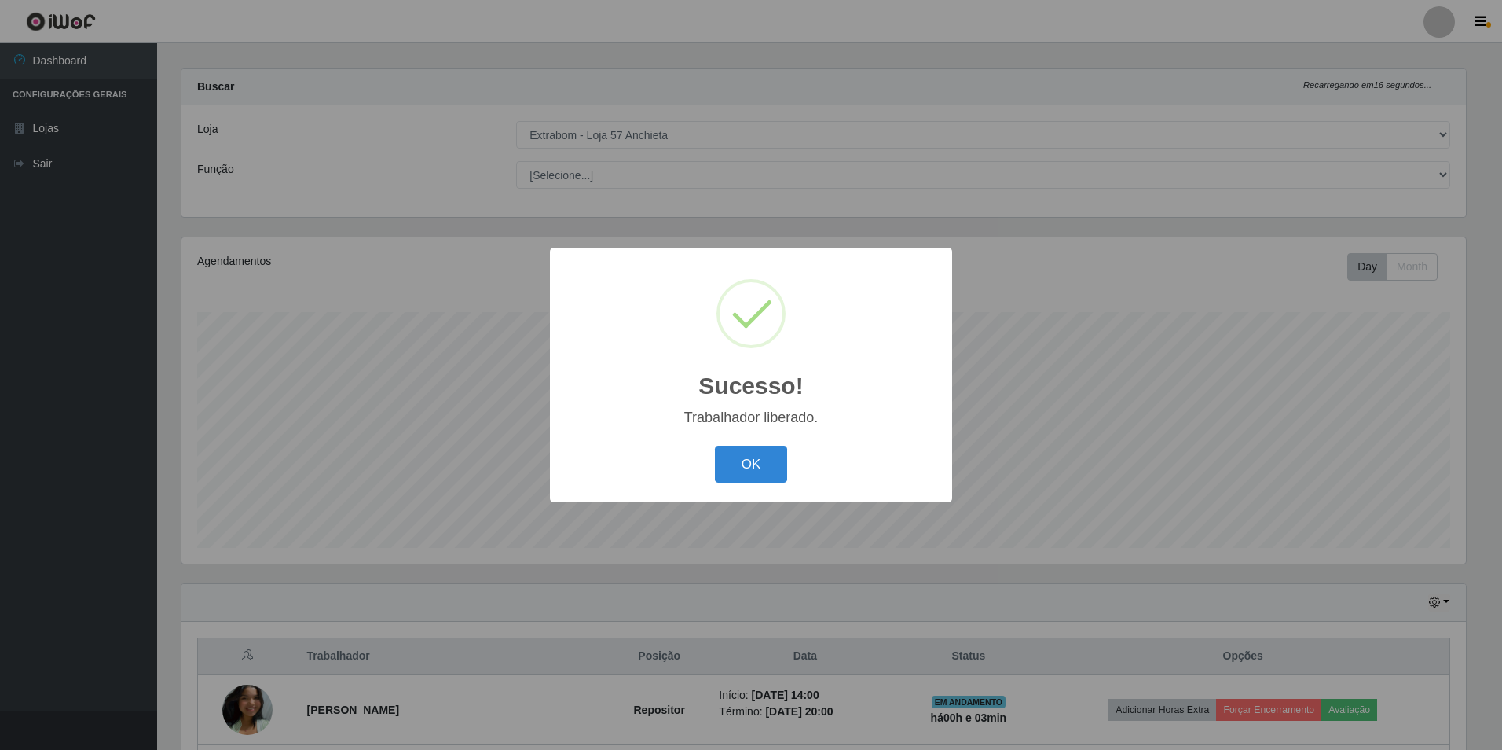
click at [715, 445] on button "OK" at bounding box center [751, 463] width 73 height 37
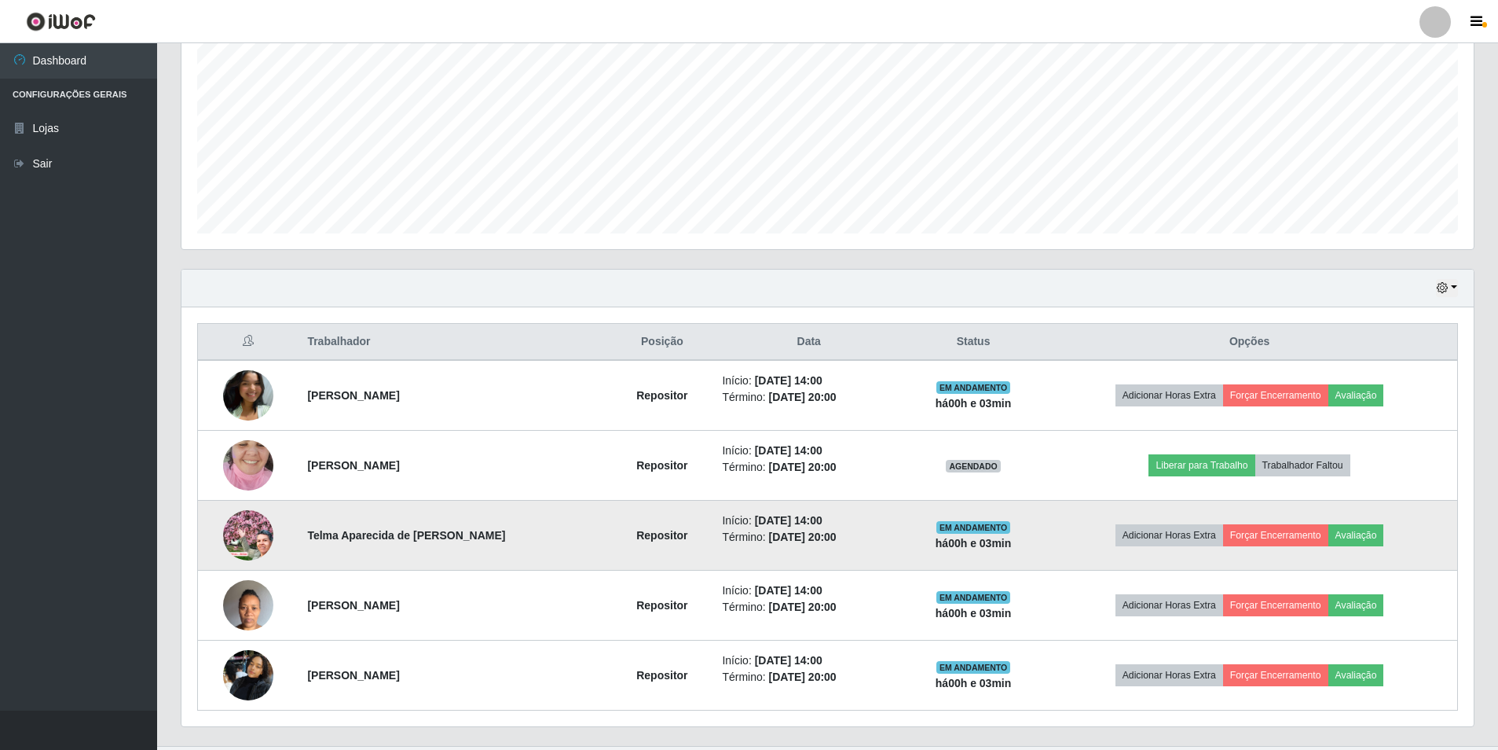
scroll to position [364, 0]
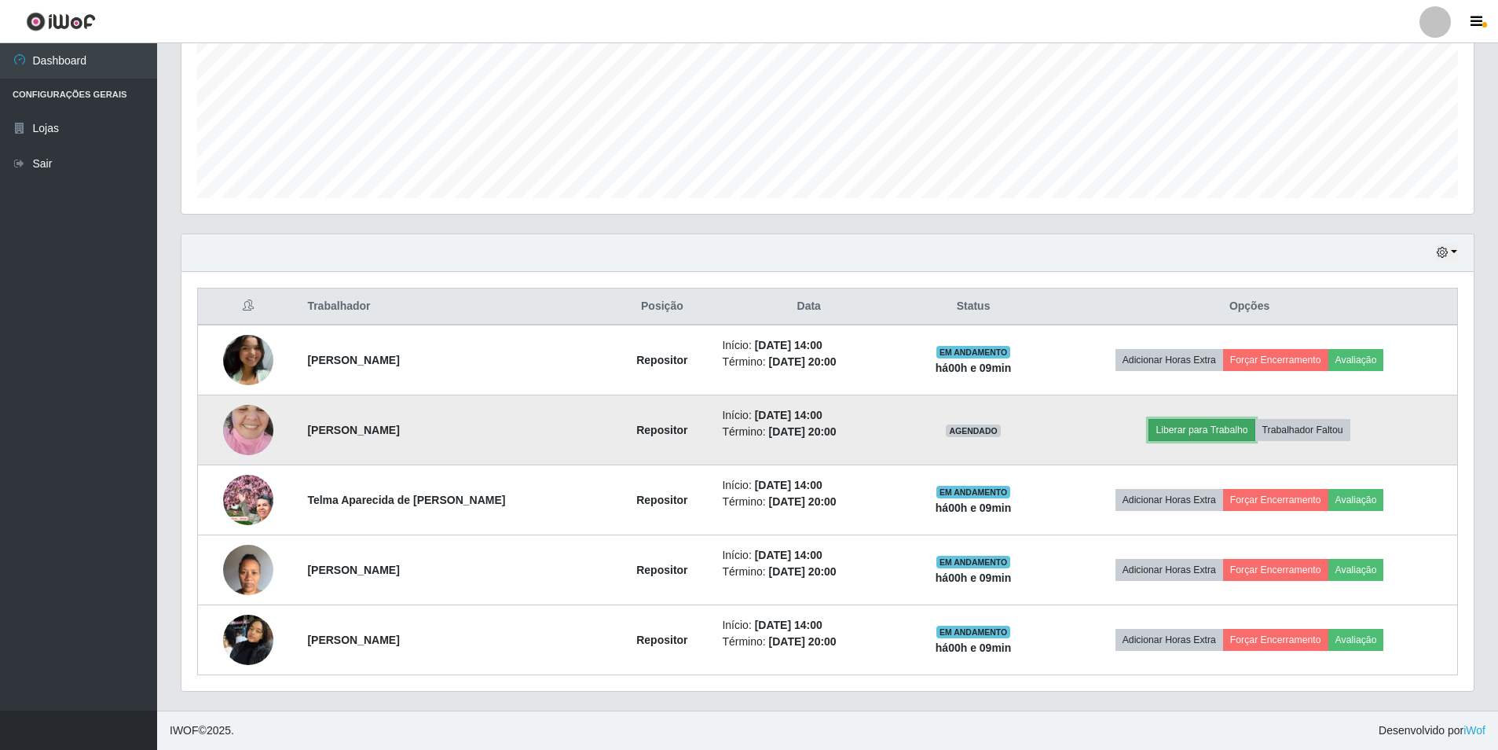
click at [1182, 431] on button "Liberar para Trabalho" at bounding box center [1202, 430] width 106 height 22
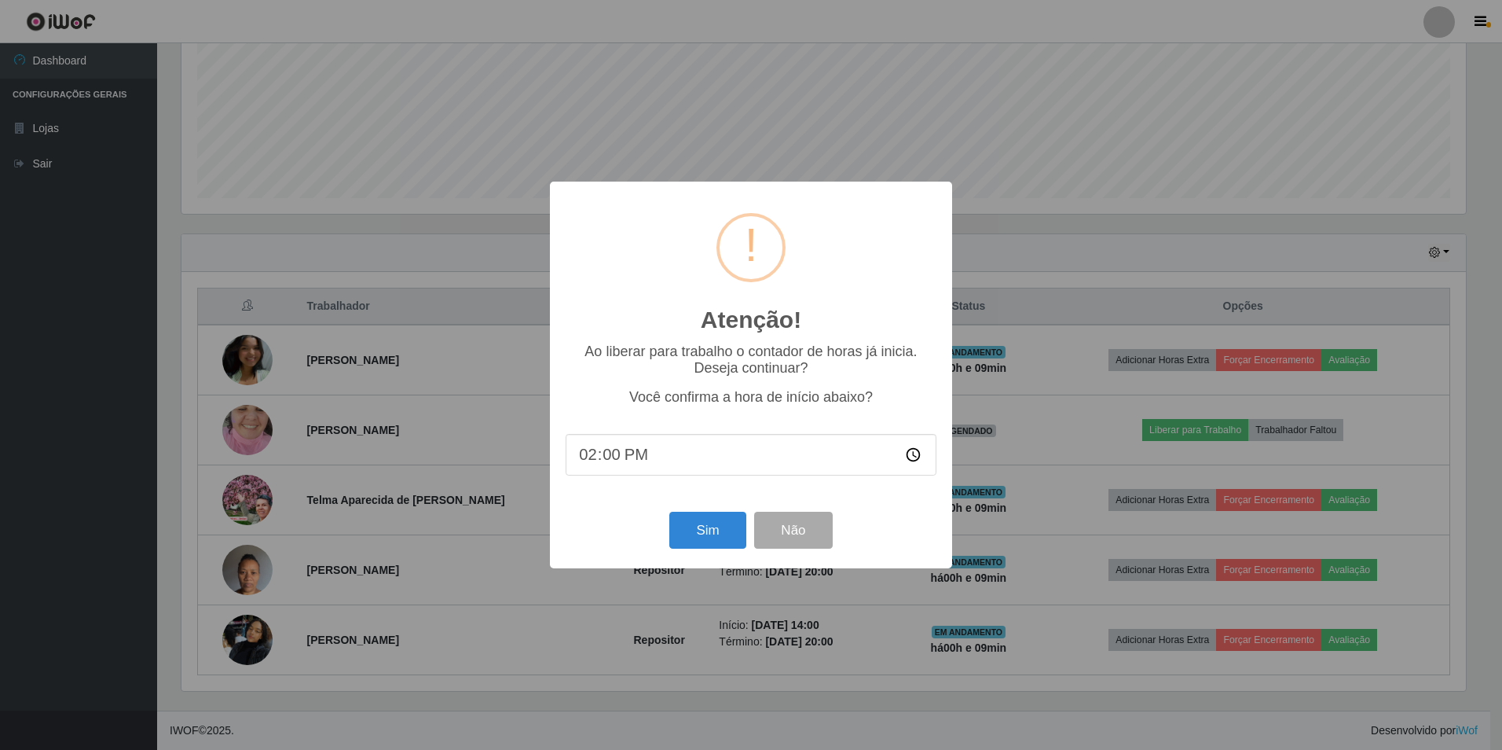
click at [640, 462] on input "14:00" at bounding box center [751, 455] width 371 height 42
click at [612, 460] on input "14:00" at bounding box center [751, 455] width 371 height 42
click at [708, 539] on button "Sim" at bounding box center [707, 529] width 76 height 37
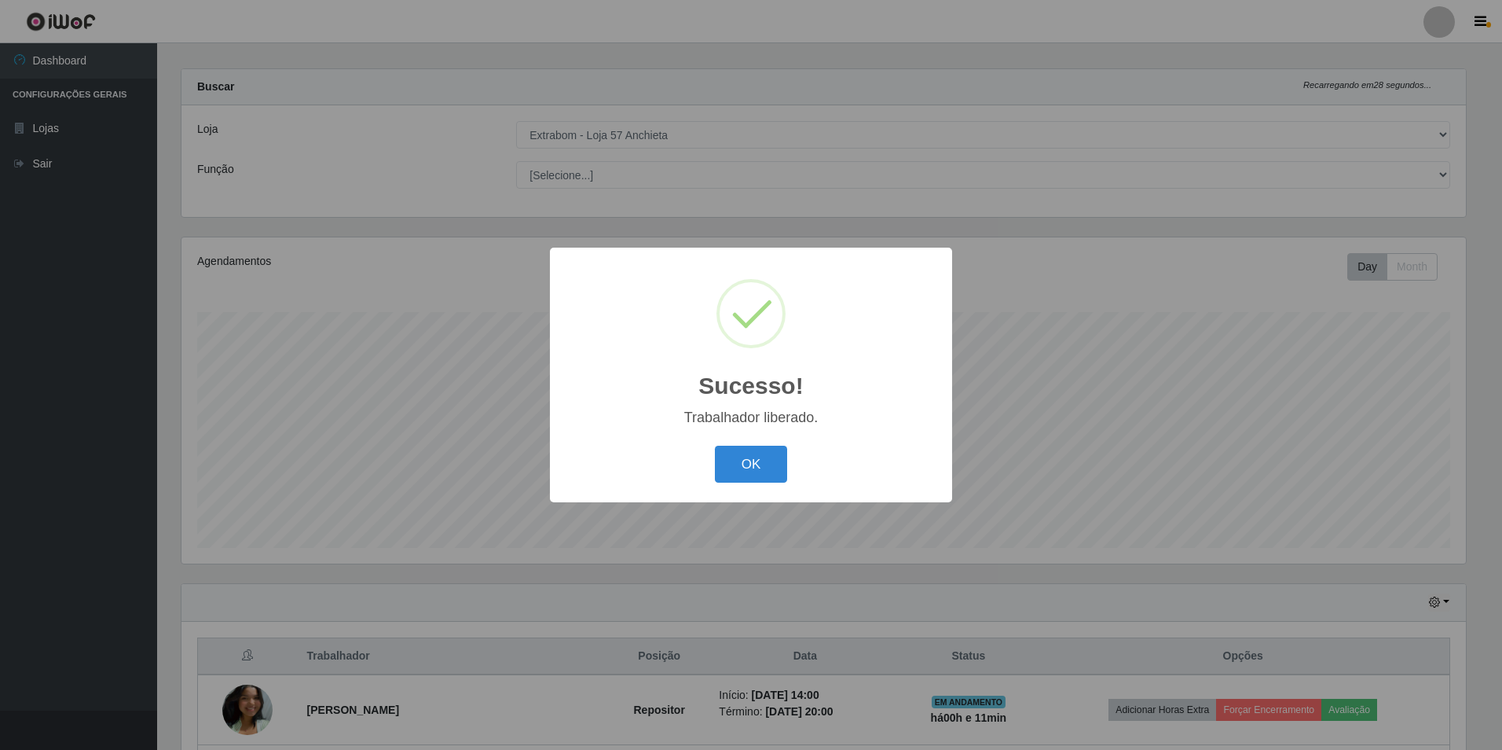
click at [715, 445] on button "OK" at bounding box center [751, 463] width 73 height 37
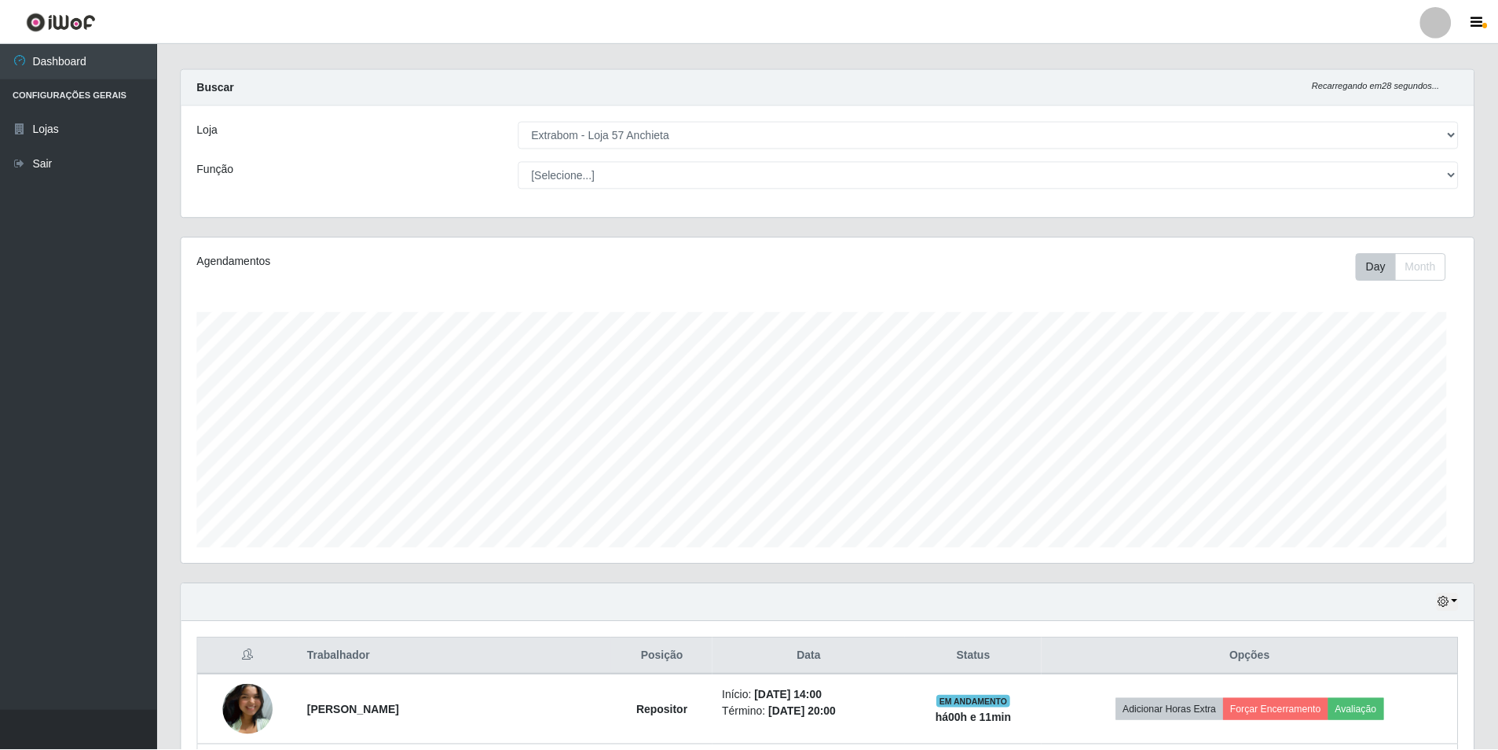
scroll to position [326, 1292]
